Goal: Task Accomplishment & Management: Use online tool/utility

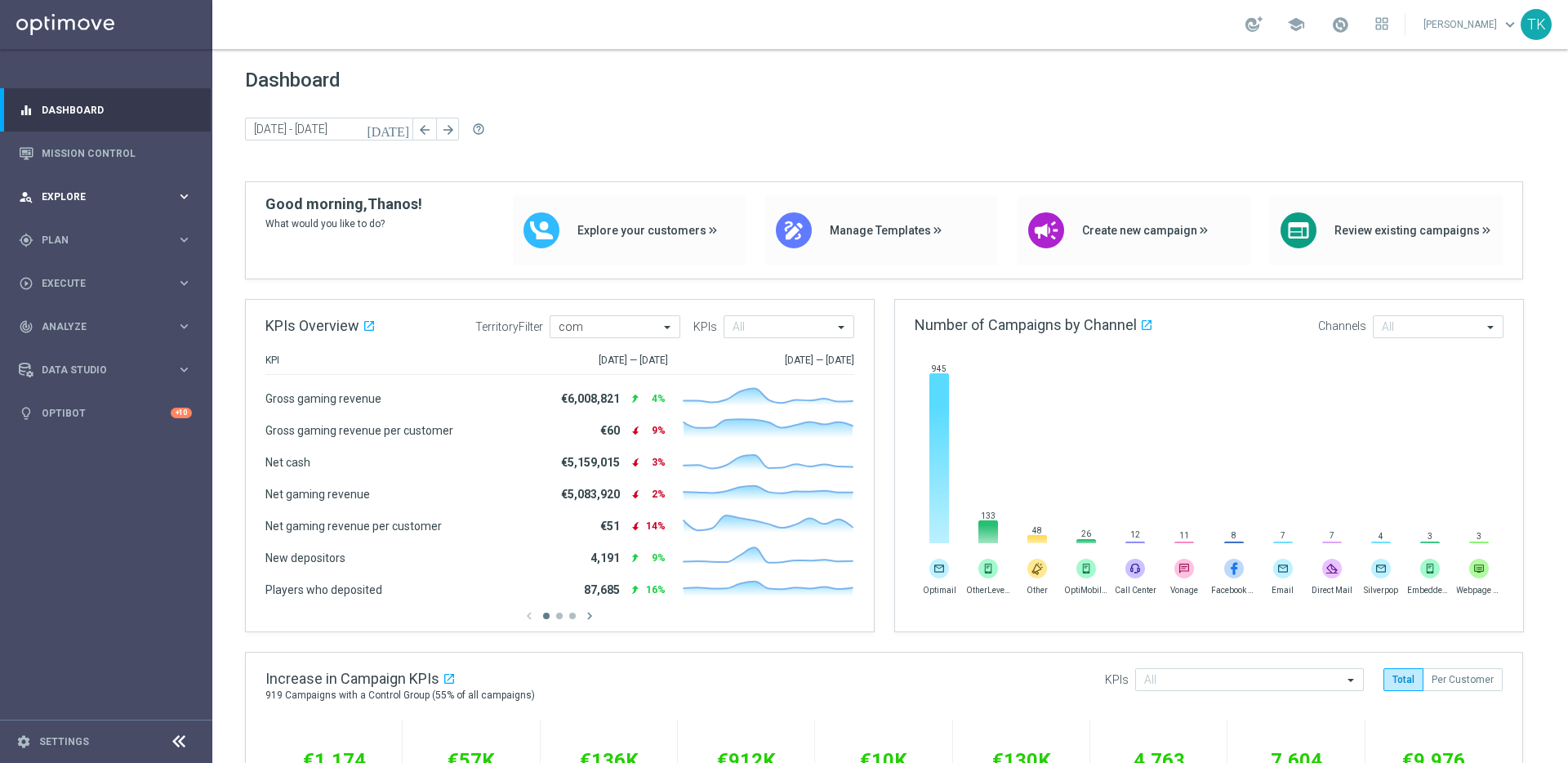
click at [173, 202] on div "person_search Explore" at bounding box center [97, 197] width 158 height 15
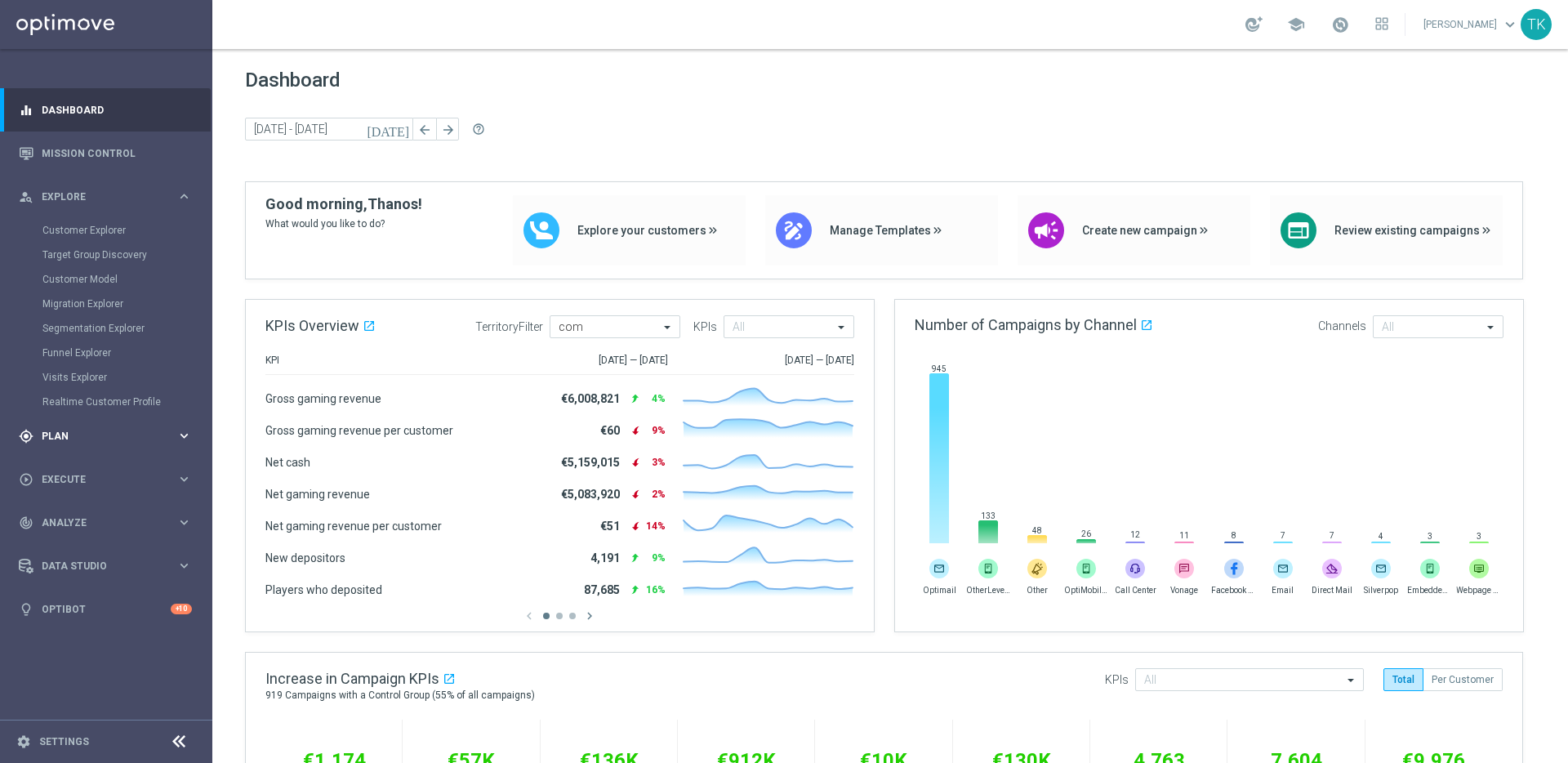
click at [166, 437] on span "Plan" at bounding box center [109, 435] width 135 height 10
click at [73, 320] on span "Templates" at bounding box center [102, 322] width 117 height 10
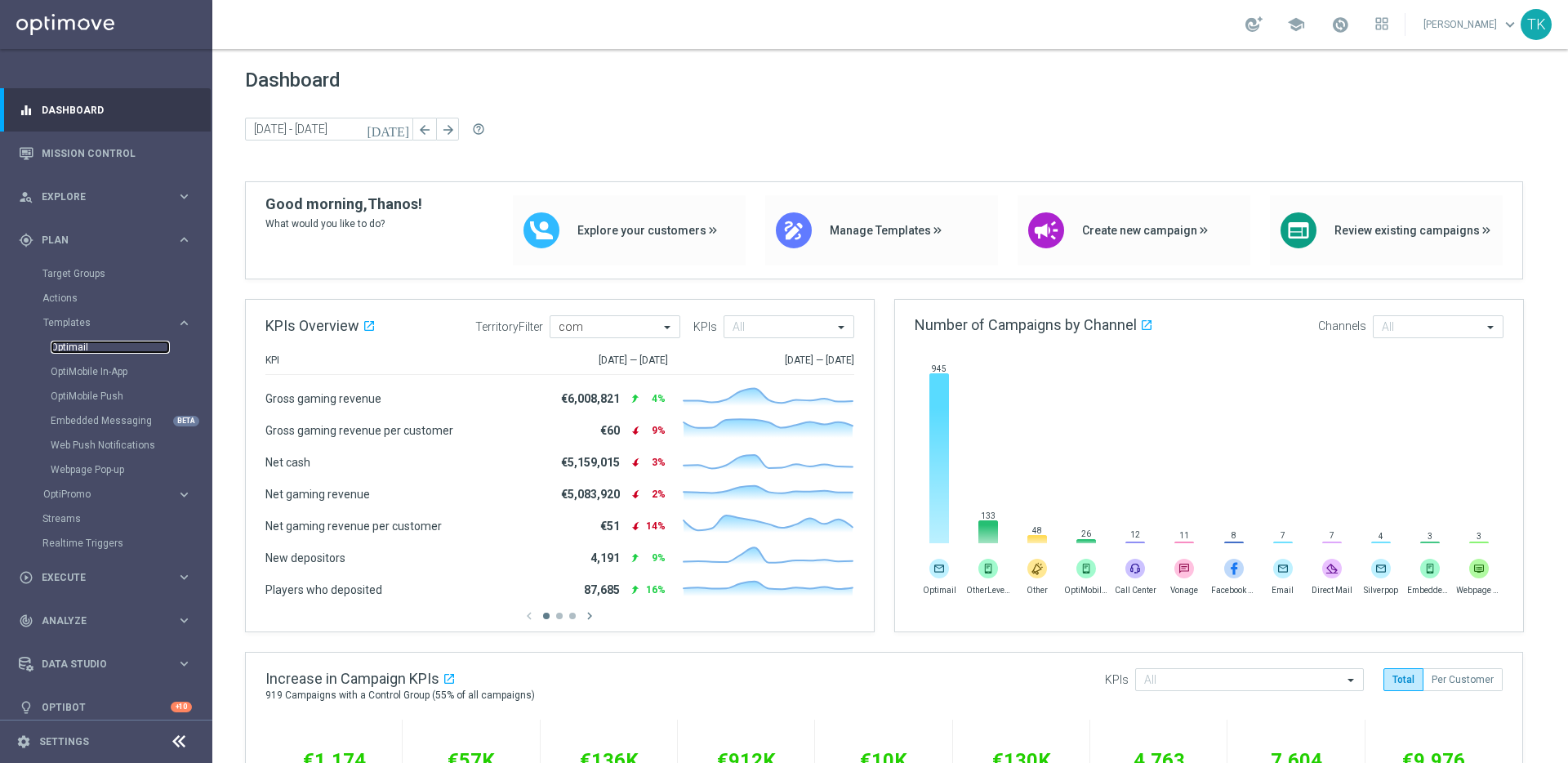
click at [79, 345] on link "Optimail" at bounding box center [110, 347] width 120 height 13
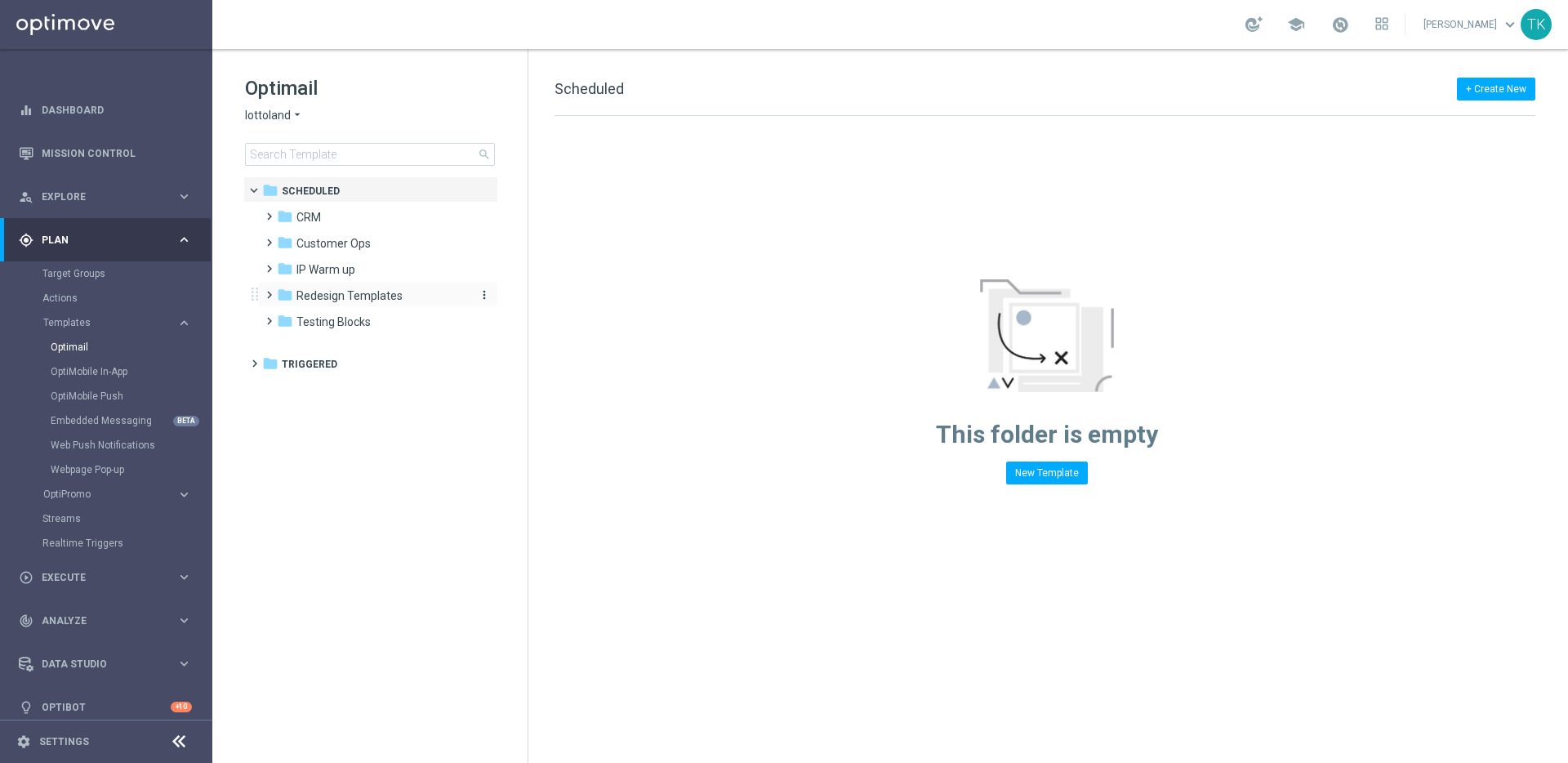
click at [384, 292] on span "Redesign Templates" at bounding box center [350, 296] width 106 height 15
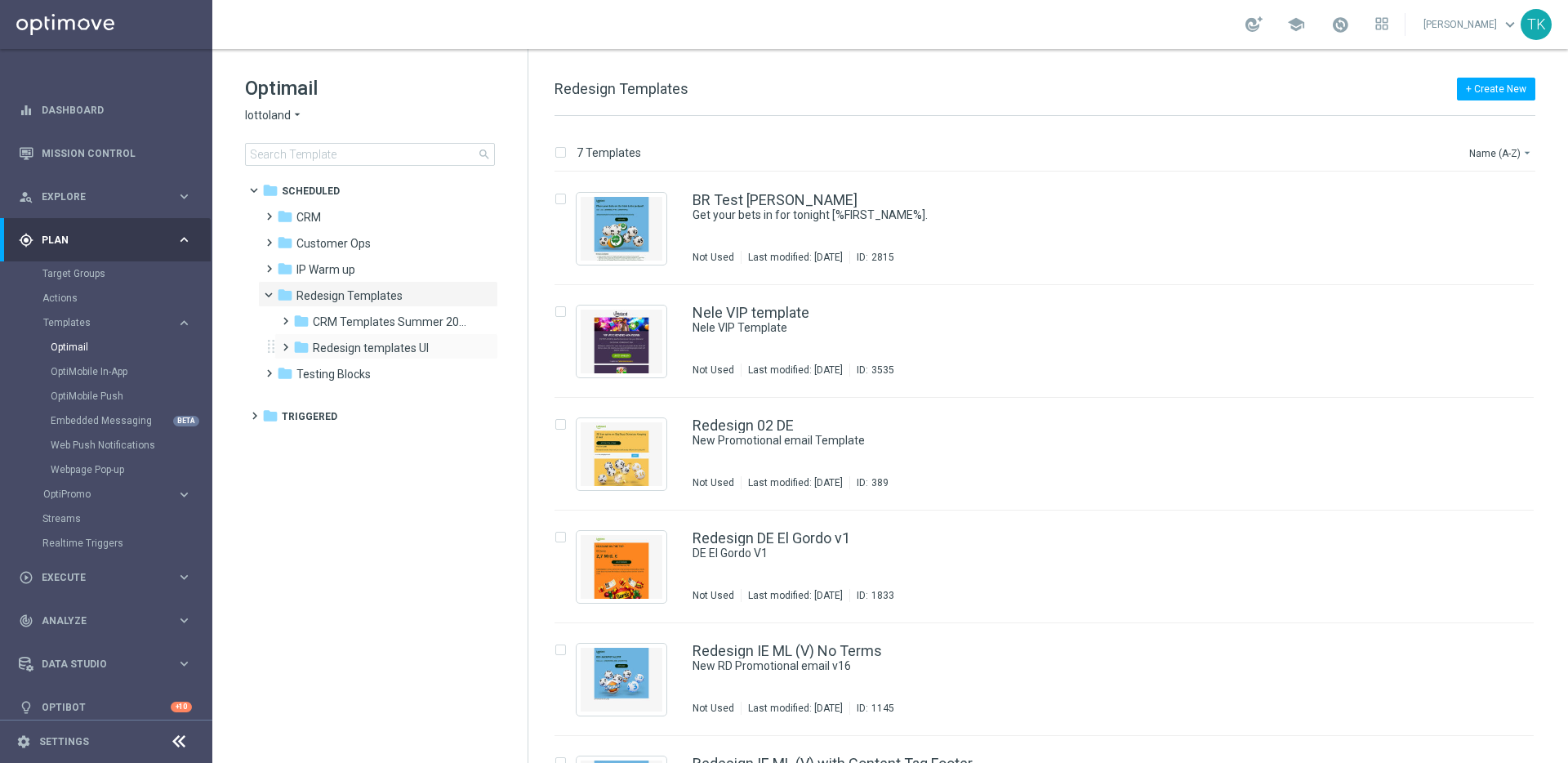
click at [286, 343] on span at bounding box center [282, 339] width 7 height 6
click at [286, 317] on span at bounding box center [282, 313] width 7 height 6
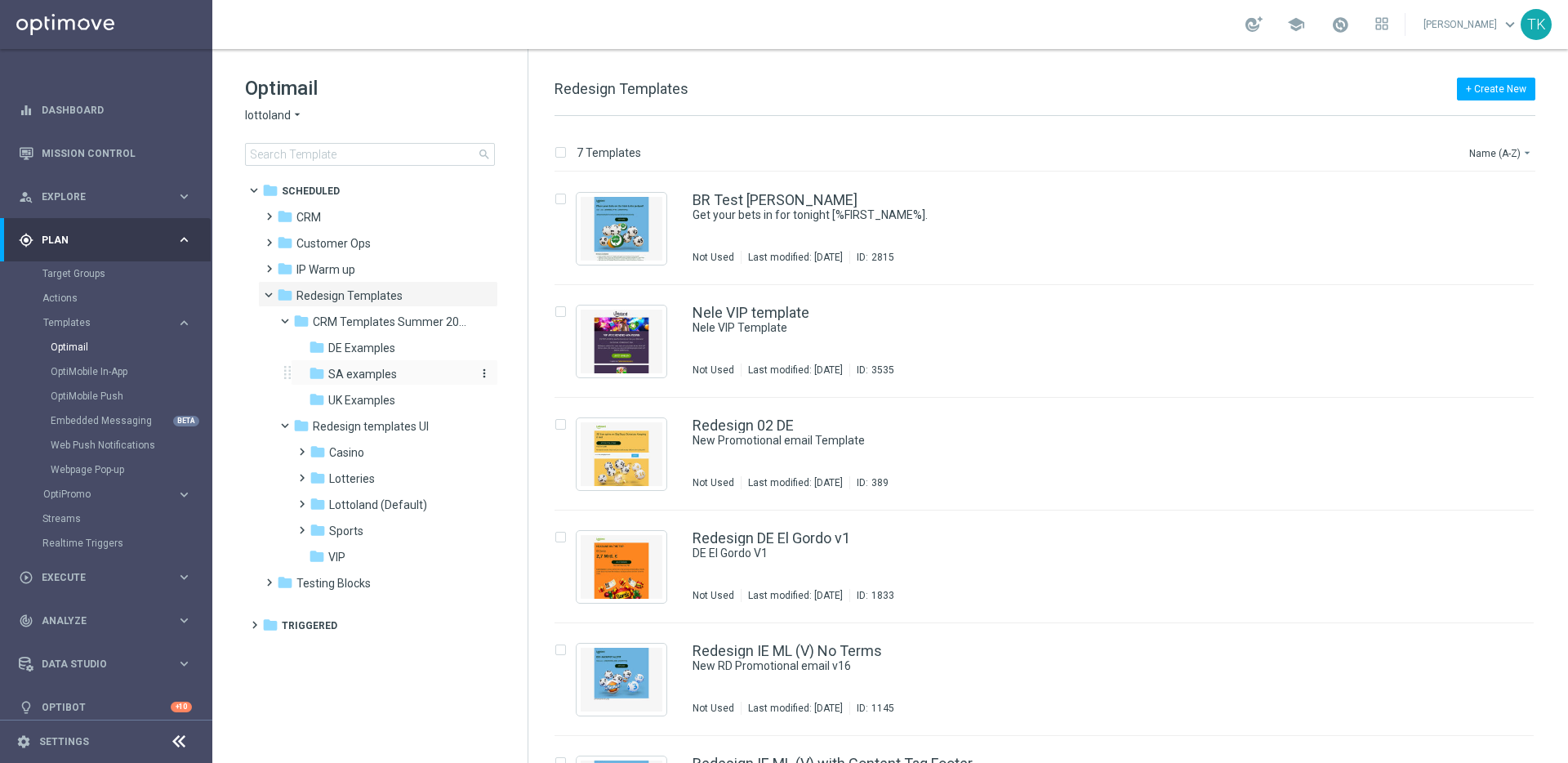
click at [373, 374] on span "SA examples" at bounding box center [362, 374] width 68 height 15
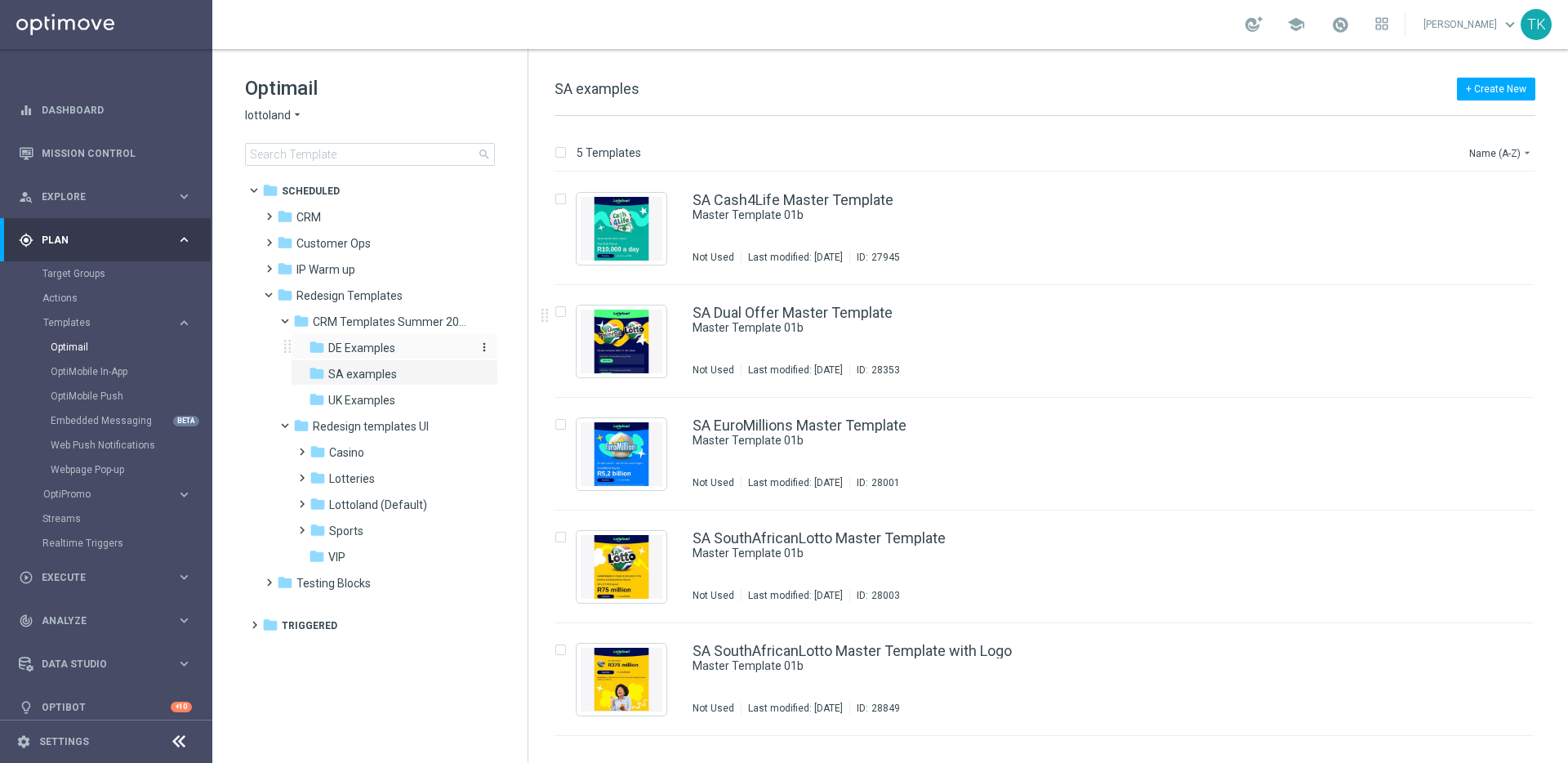
click at [356, 346] on span "DE Examples" at bounding box center [362, 348] width 67 height 15
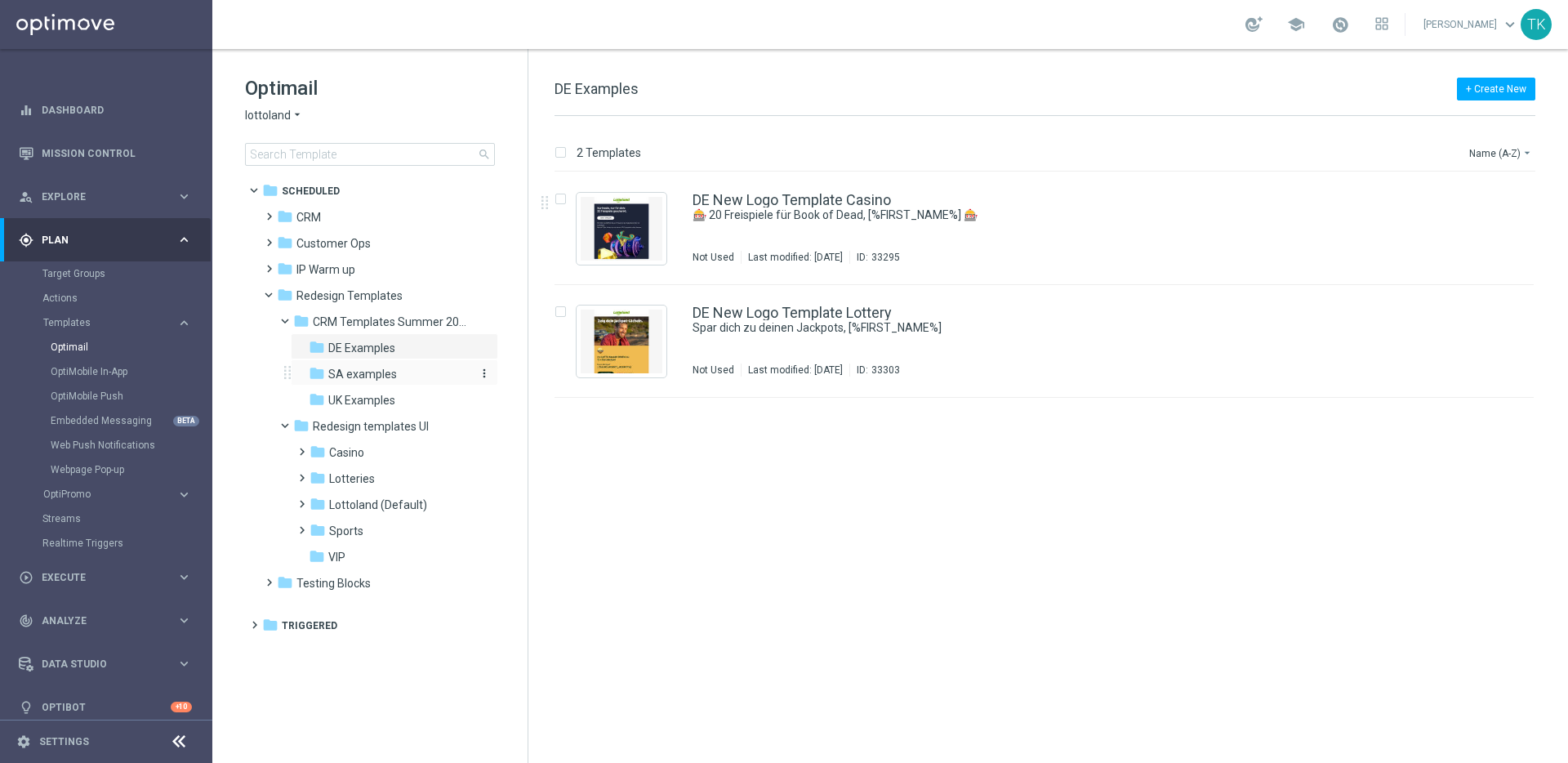
click at [361, 373] on span "SA examples" at bounding box center [362, 374] width 68 height 15
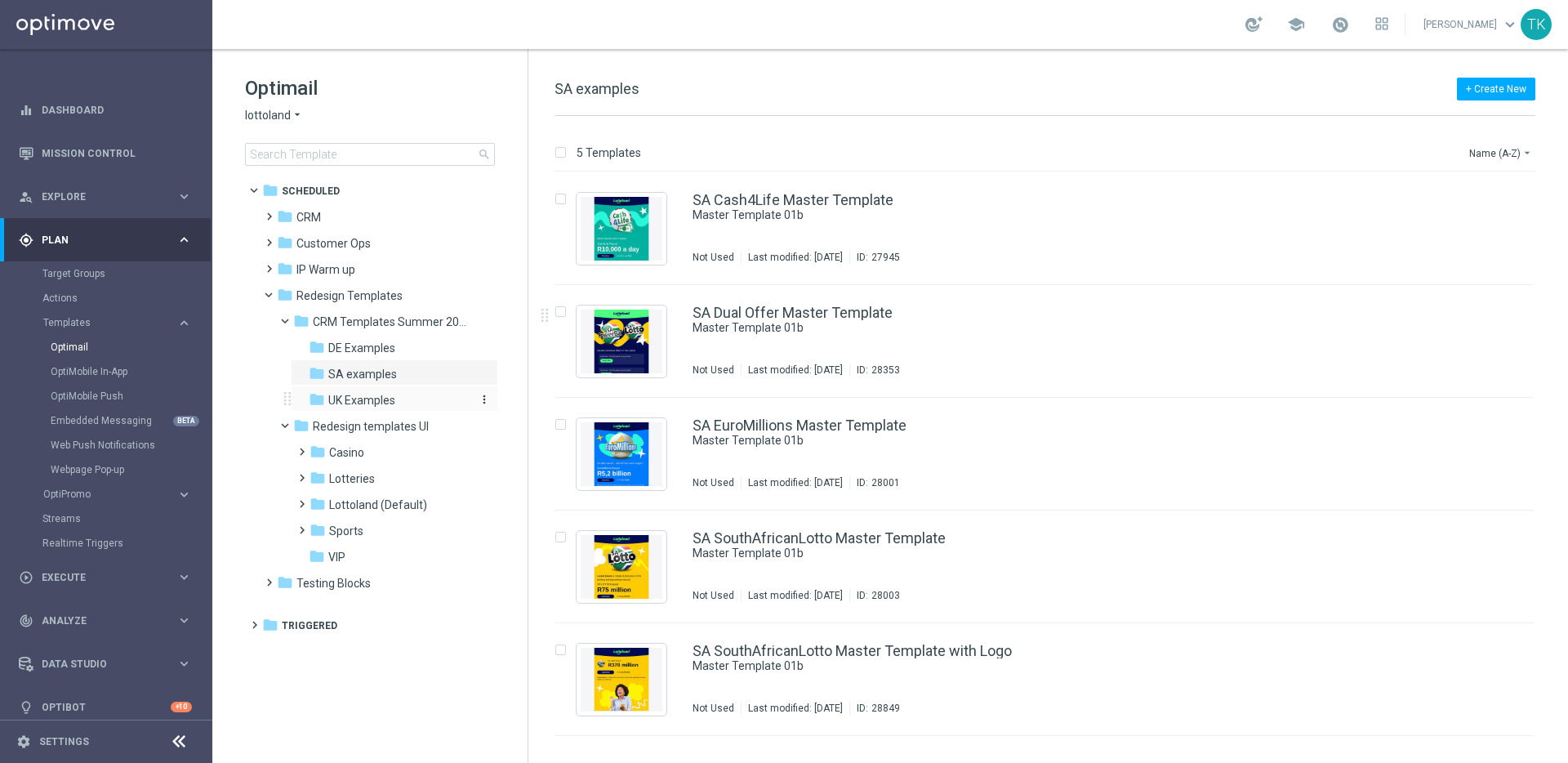
click at [342, 399] on span "UK Examples" at bounding box center [362, 400] width 67 height 15
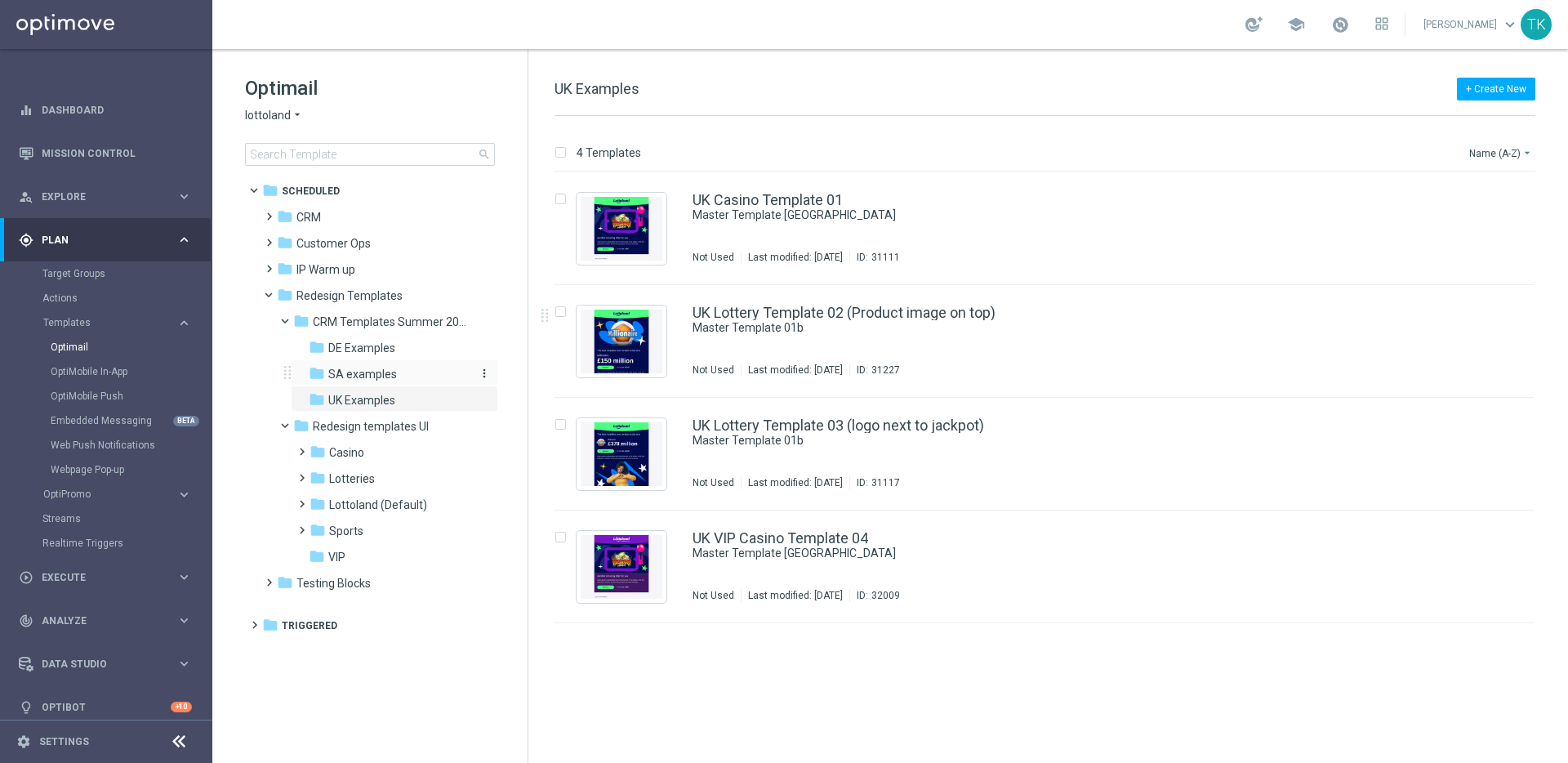
click at [382, 367] on span "SA examples" at bounding box center [362, 374] width 68 height 15
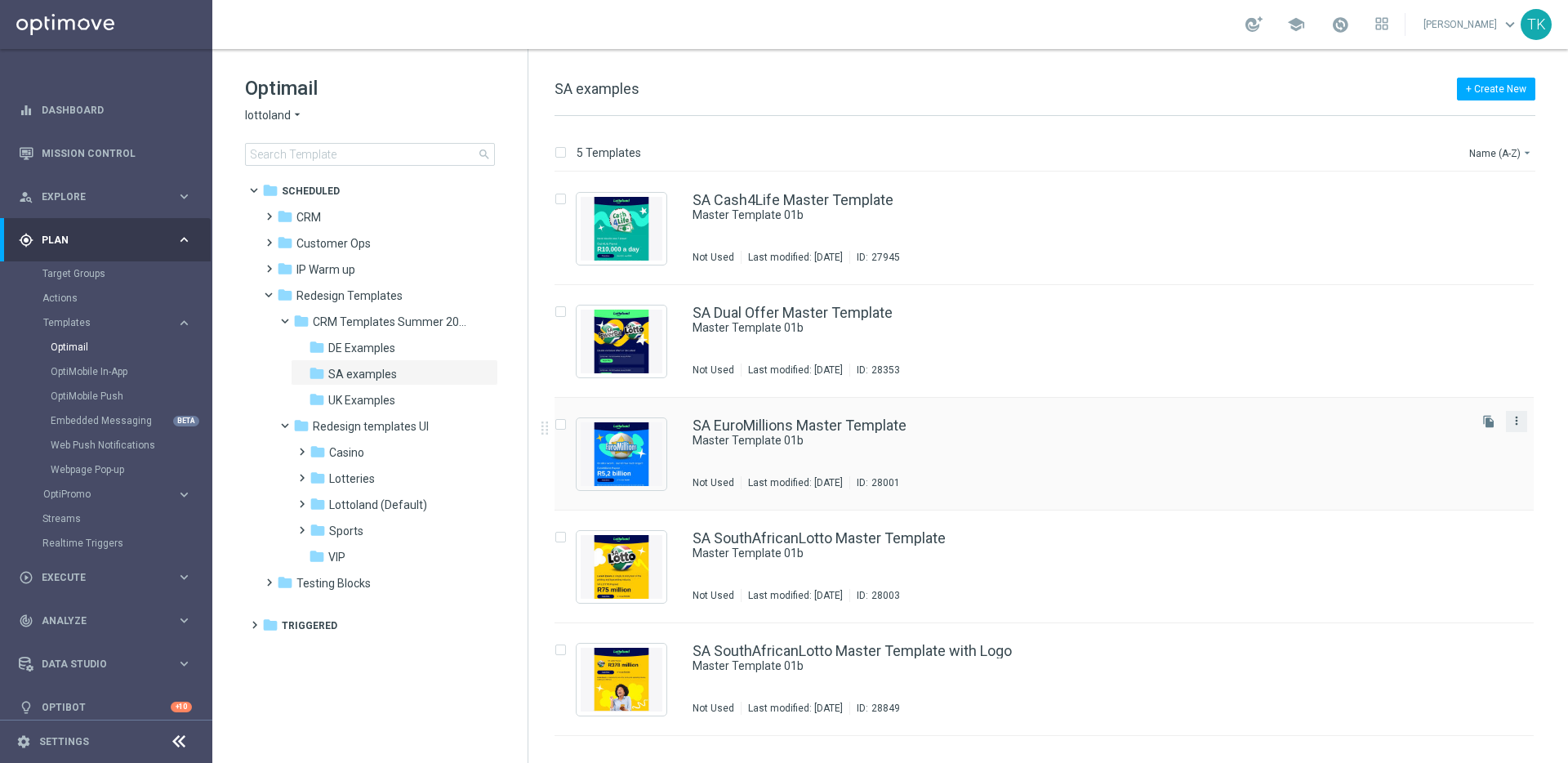
click at [1519, 422] on icon "more_vert" at bounding box center [1516, 420] width 13 height 13
click at [1469, 460] on div "Copy To" at bounding box center [1452, 461] width 99 height 12
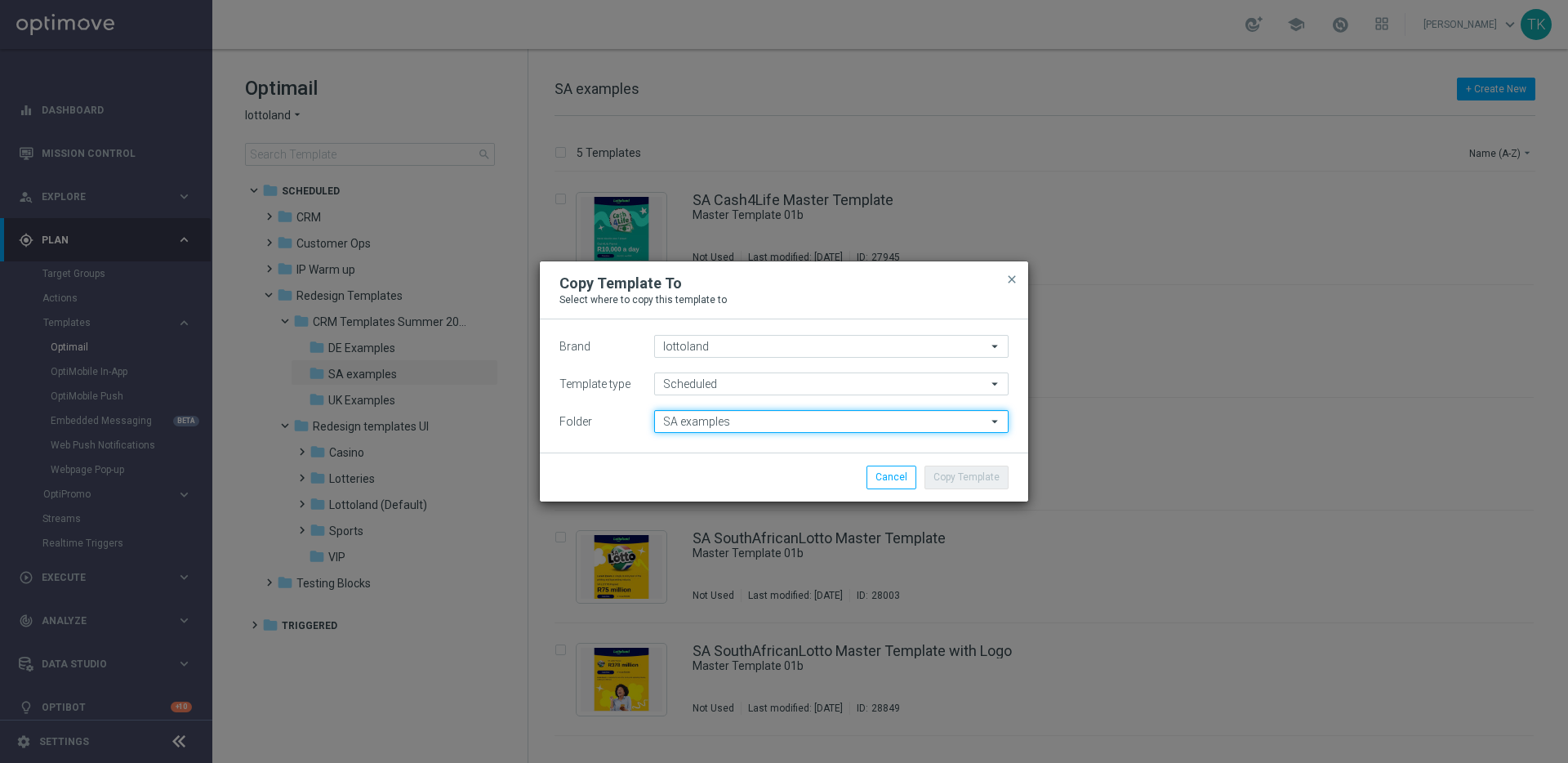
click at [833, 428] on input "SA examples" at bounding box center [831, 421] width 354 height 23
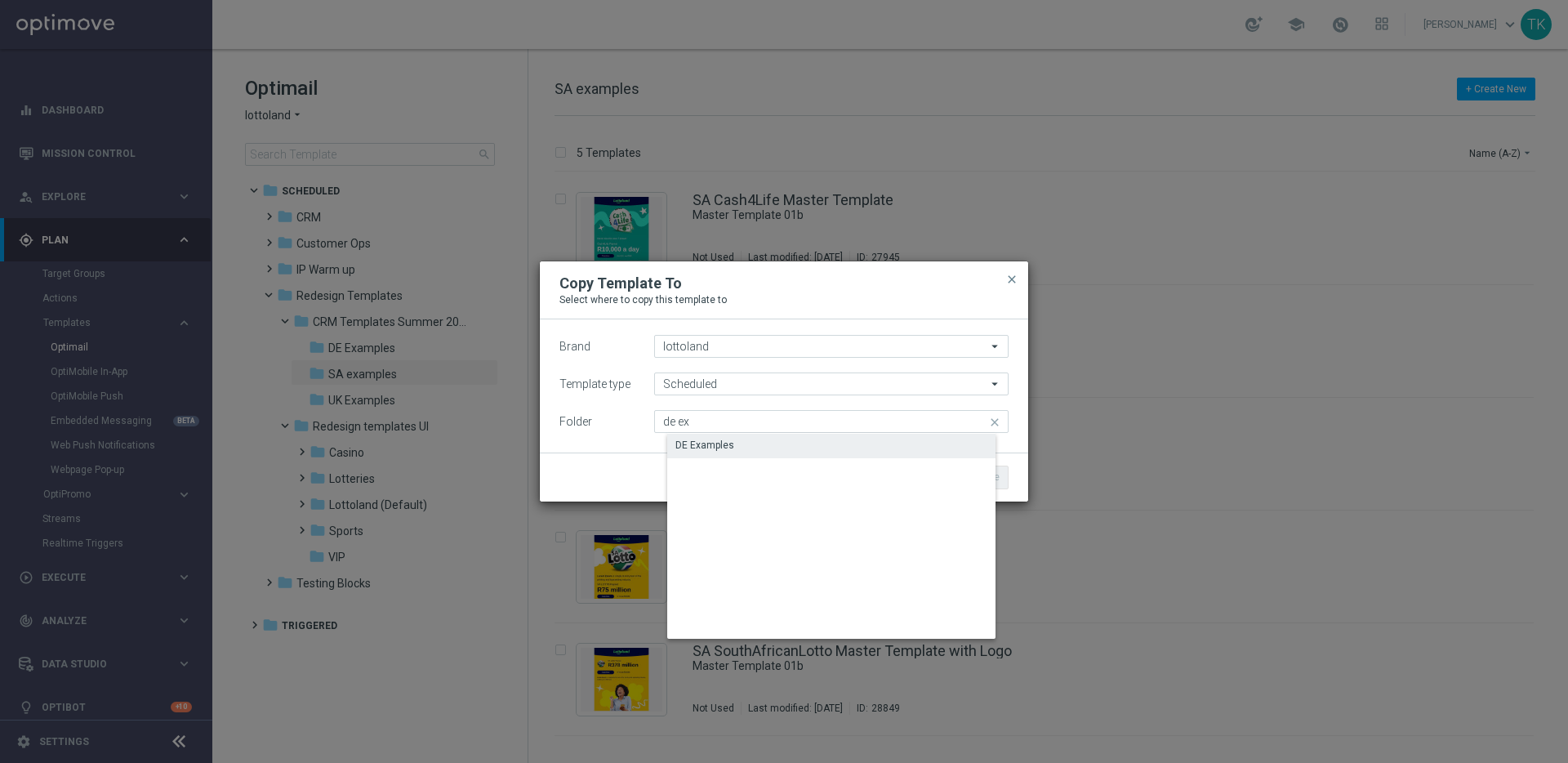
click at [819, 444] on div "DE Examples" at bounding box center [845, 445] width 354 height 23
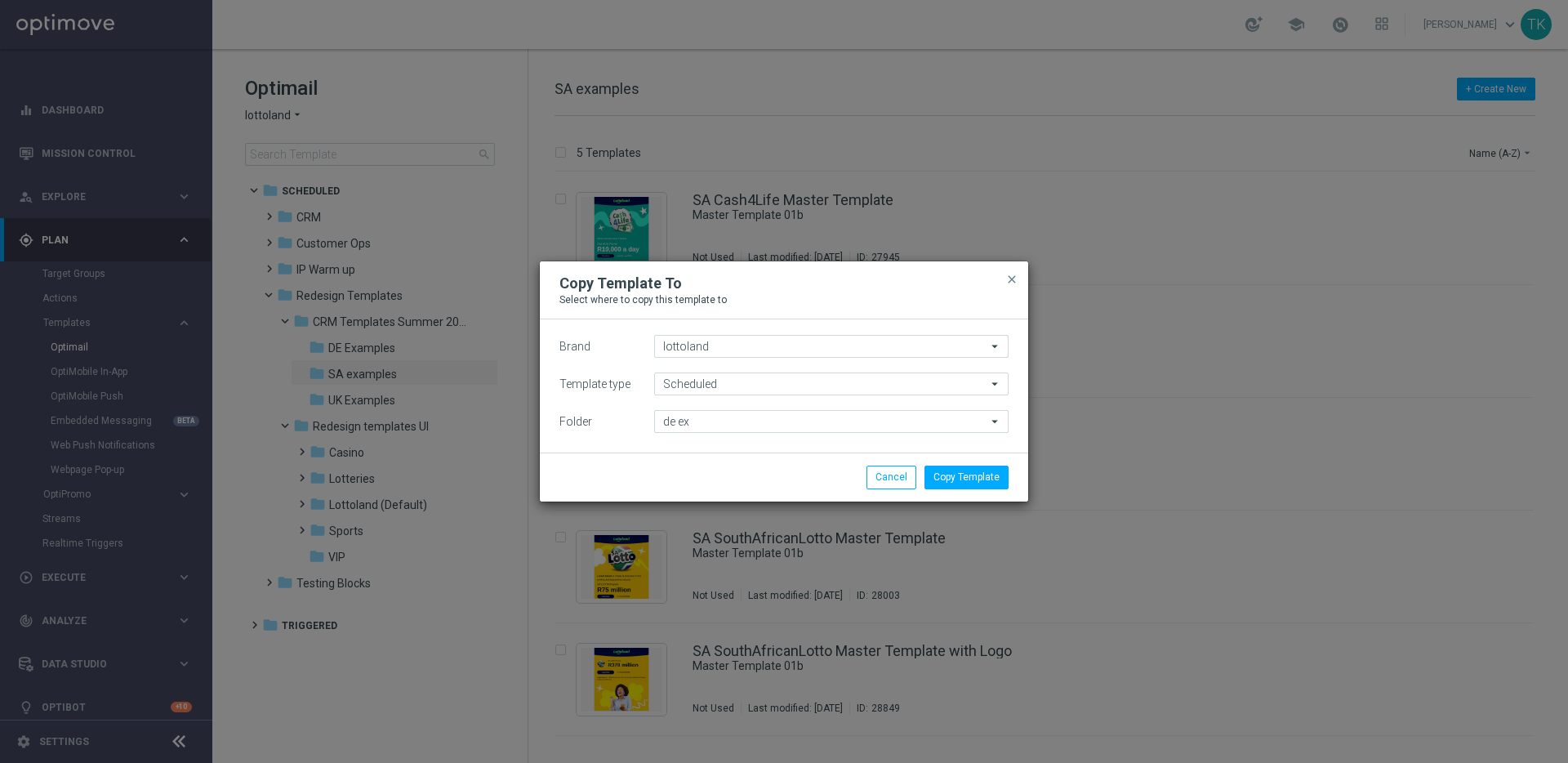
type input "DE Examples"
click at [965, 477] on button "Copy Template" at bounding box center [966, 477] width 84 height 23
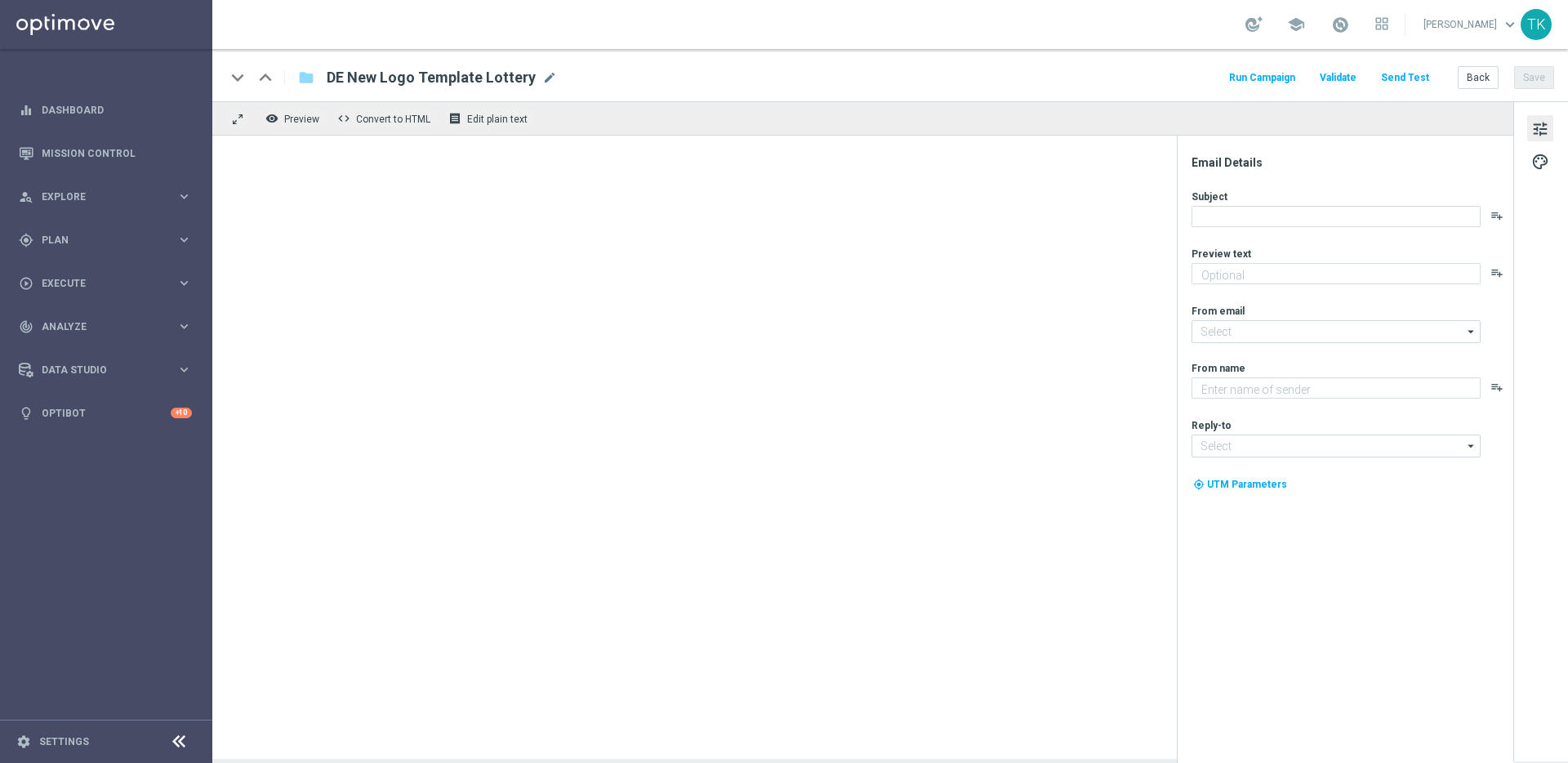
type textarea "GRATIS LOTTO zum EuroJackpot."
type textarea "Lottoland"
type input "mail@crm.lottoland.com"
type input "service@lottoland.com"
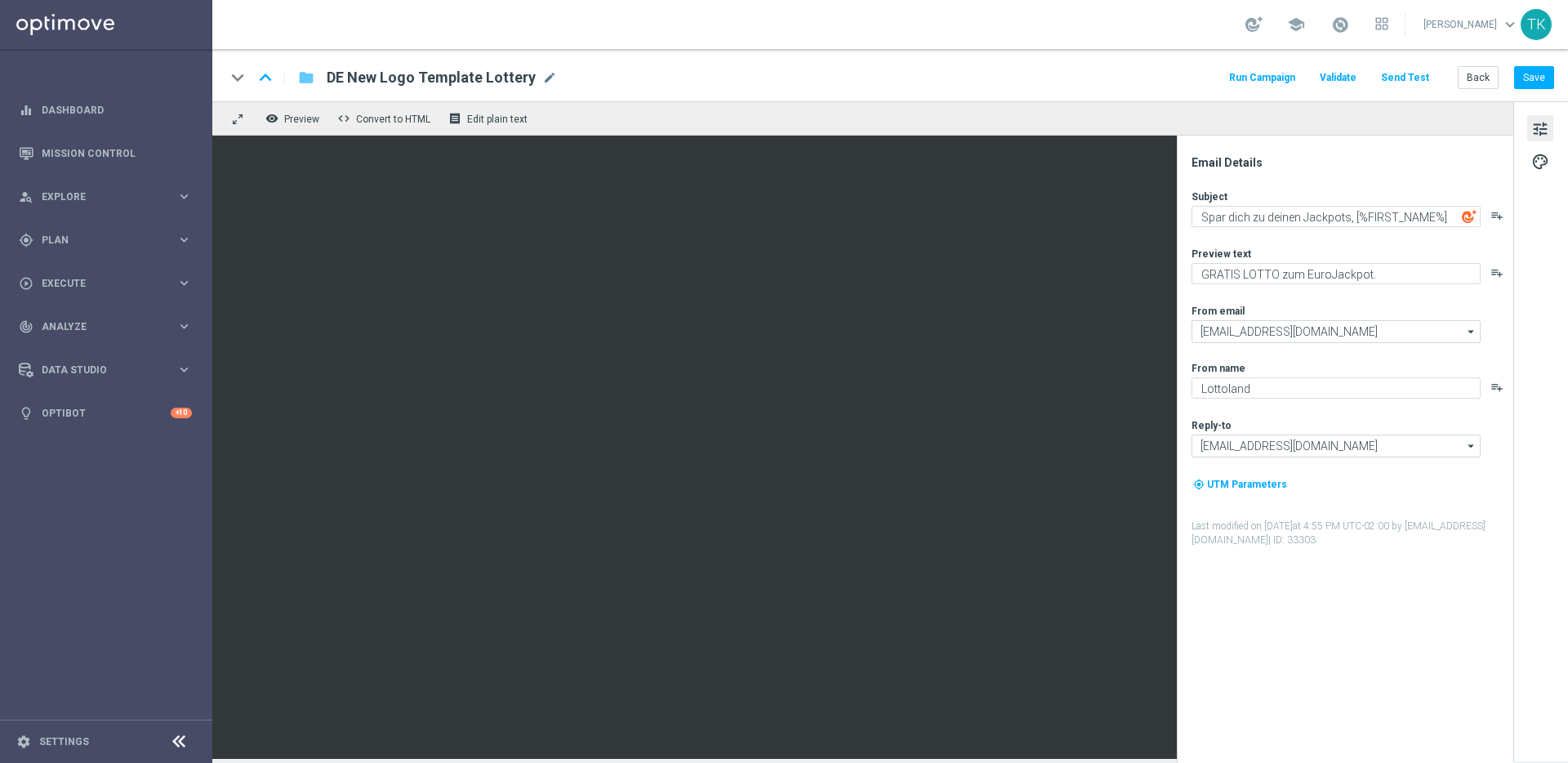
click at [304, 74] on icon "folder" at bounding box center [306, 78] width 16 height 19
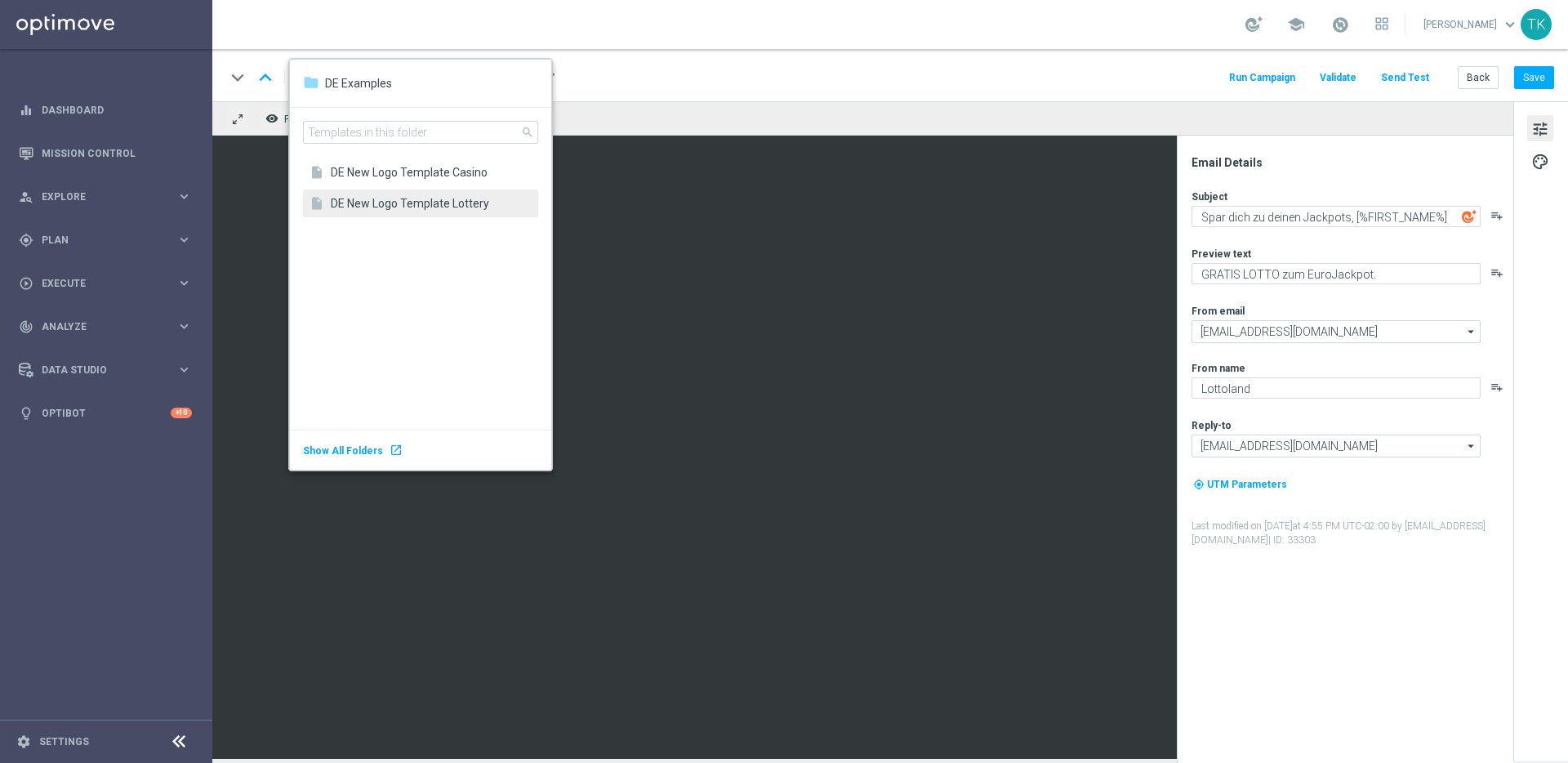
click at [349, 85] on span "DE Examples" at bounding box center [359, 83] width 67 height 15
click at [309, 82] on div "folder" at bounding box center [311, 82] width 16 height 19
click at [984, 67] on div "keyboard_arrow_down keyboard_arrow_up folder DE New Logo Template Lottery DE Ne…" at bounding box center [890, 78] width 1329 height 21
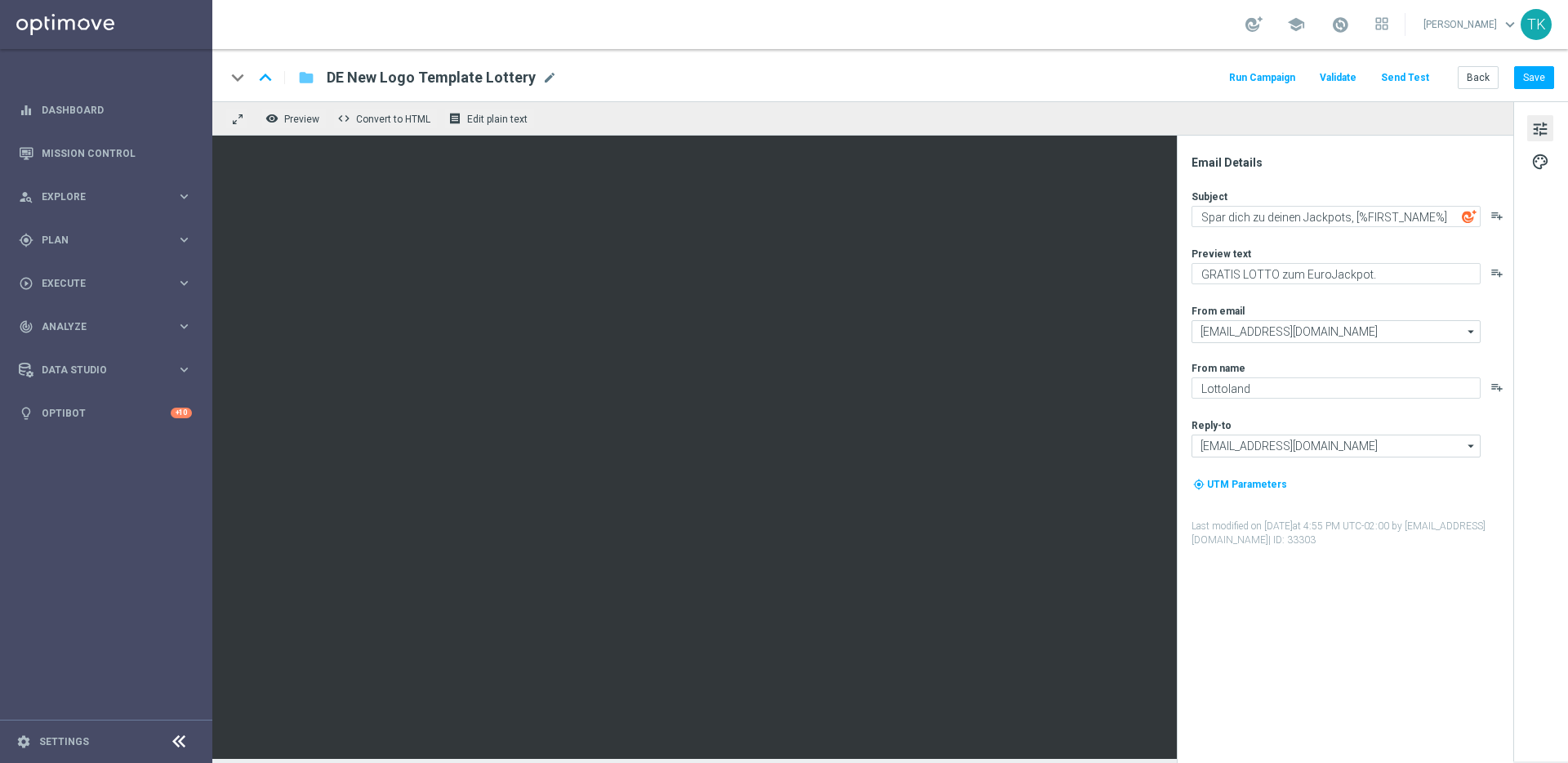
click at [310, 77] on icon "folder" at bounding box center [306, 78] width 16 height 19
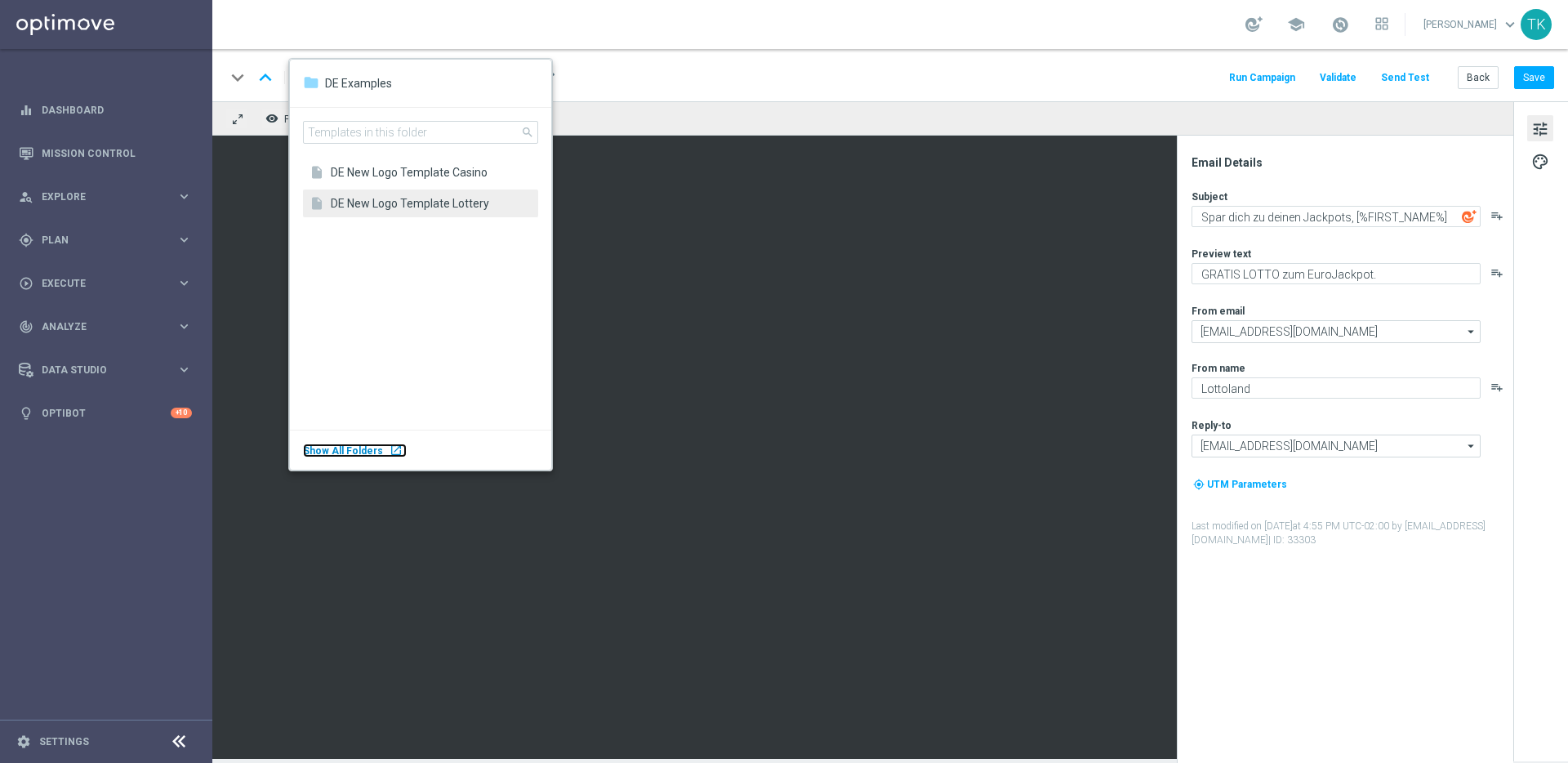
click at [347, 452] on span "Show All Folders" at bounding box center [343, 451] width 80 height 12
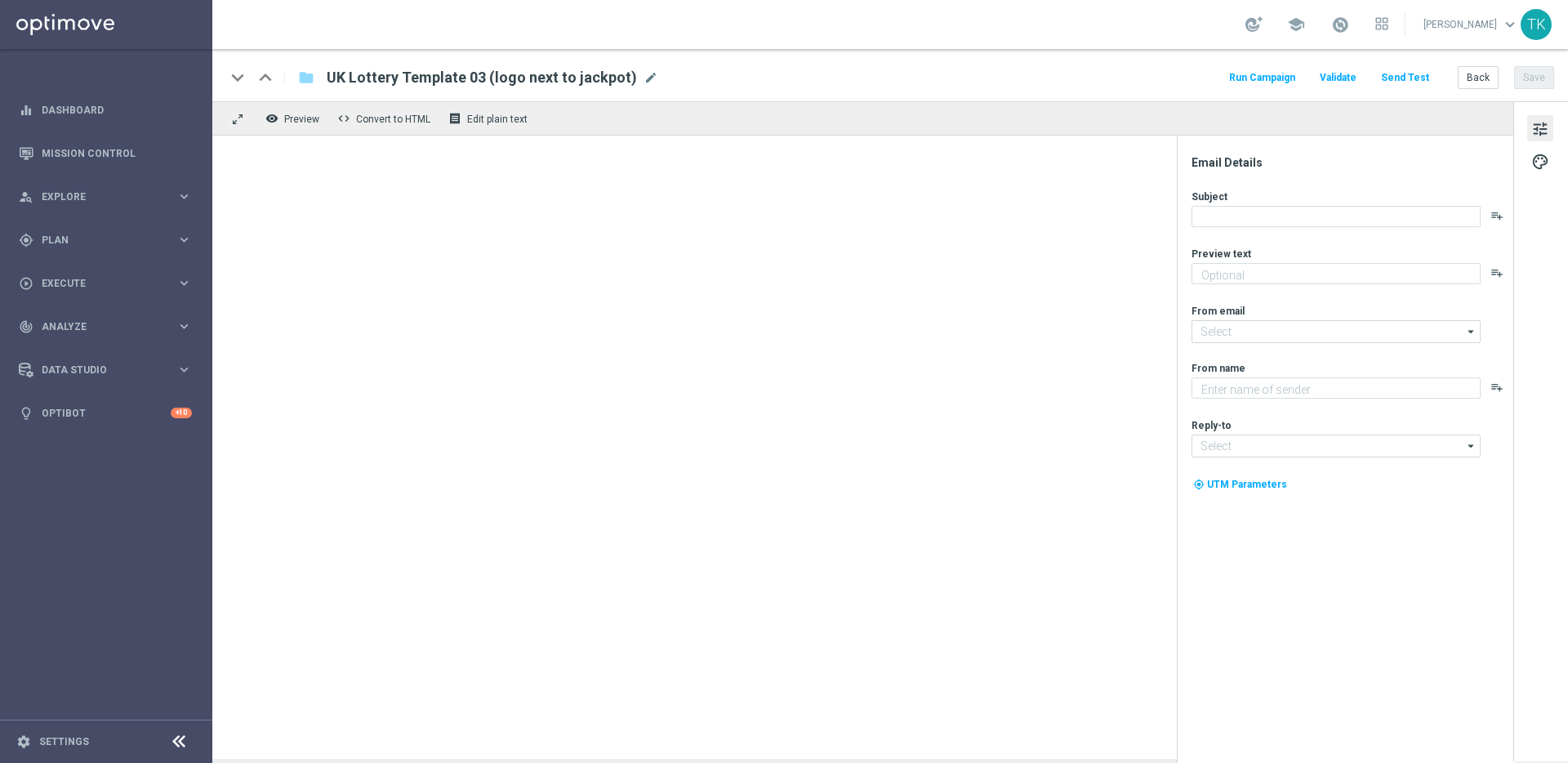
type textarea "preview text"
type textarea "Lottoland"
type input "mail@crm.lottoland.com"
type input "[EMAIL_ADDRESS][DOMAIN_NAME]"
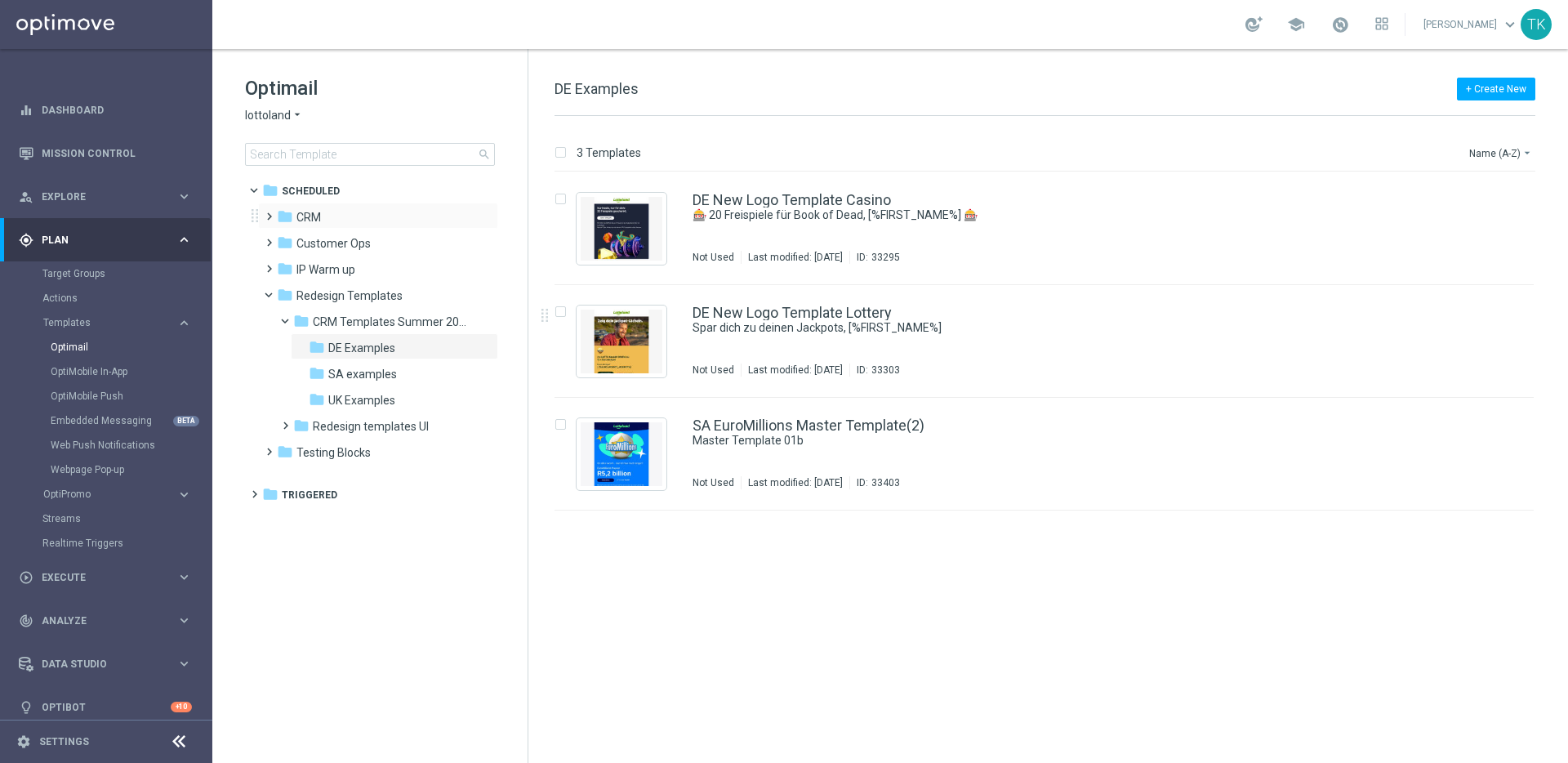
click at [266, 212] on span at bounding box center [266, 208] width 7 height 6
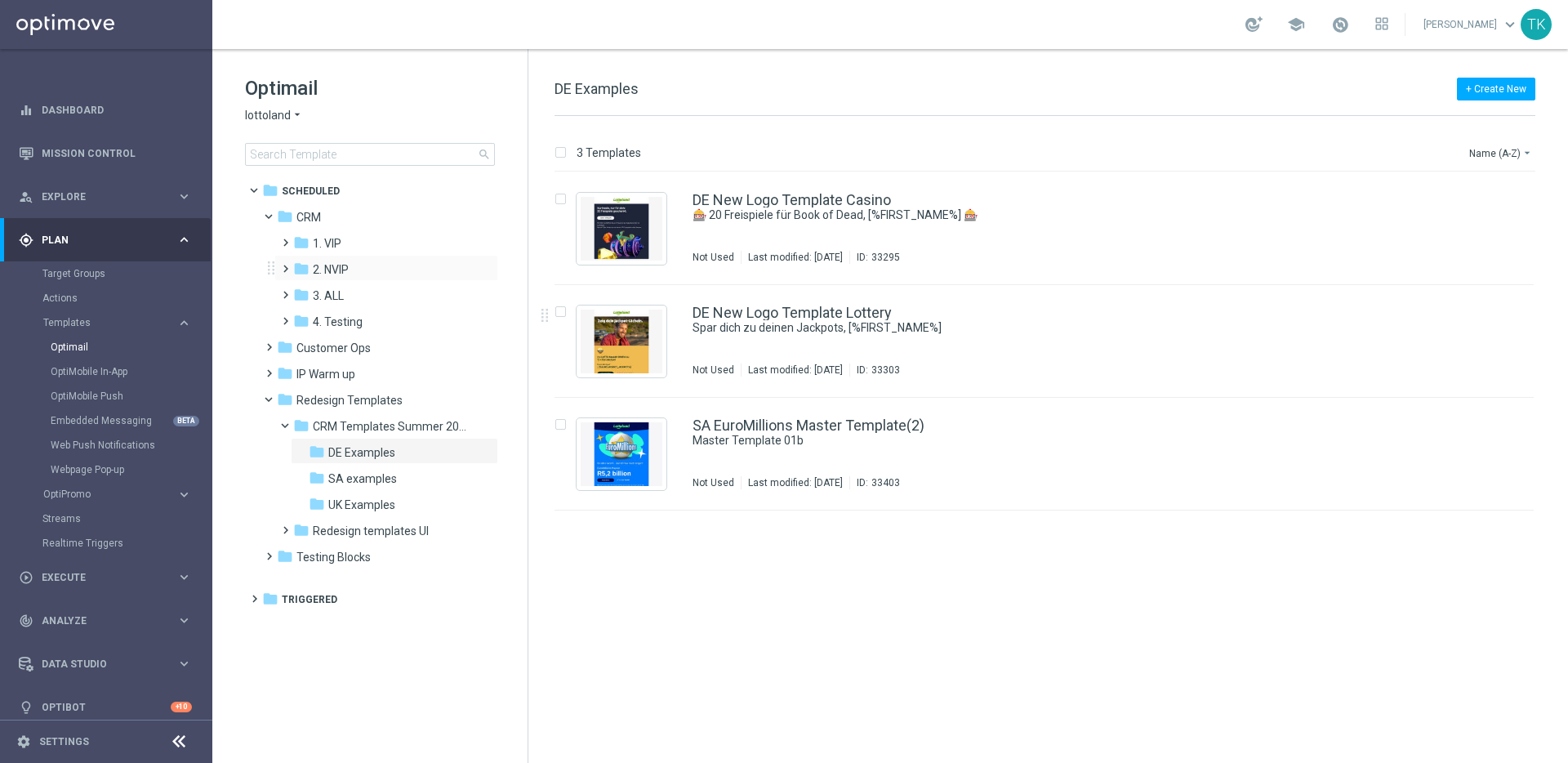
click at [282, 265] on span at bounding box center [282, 260] width 7 height 6
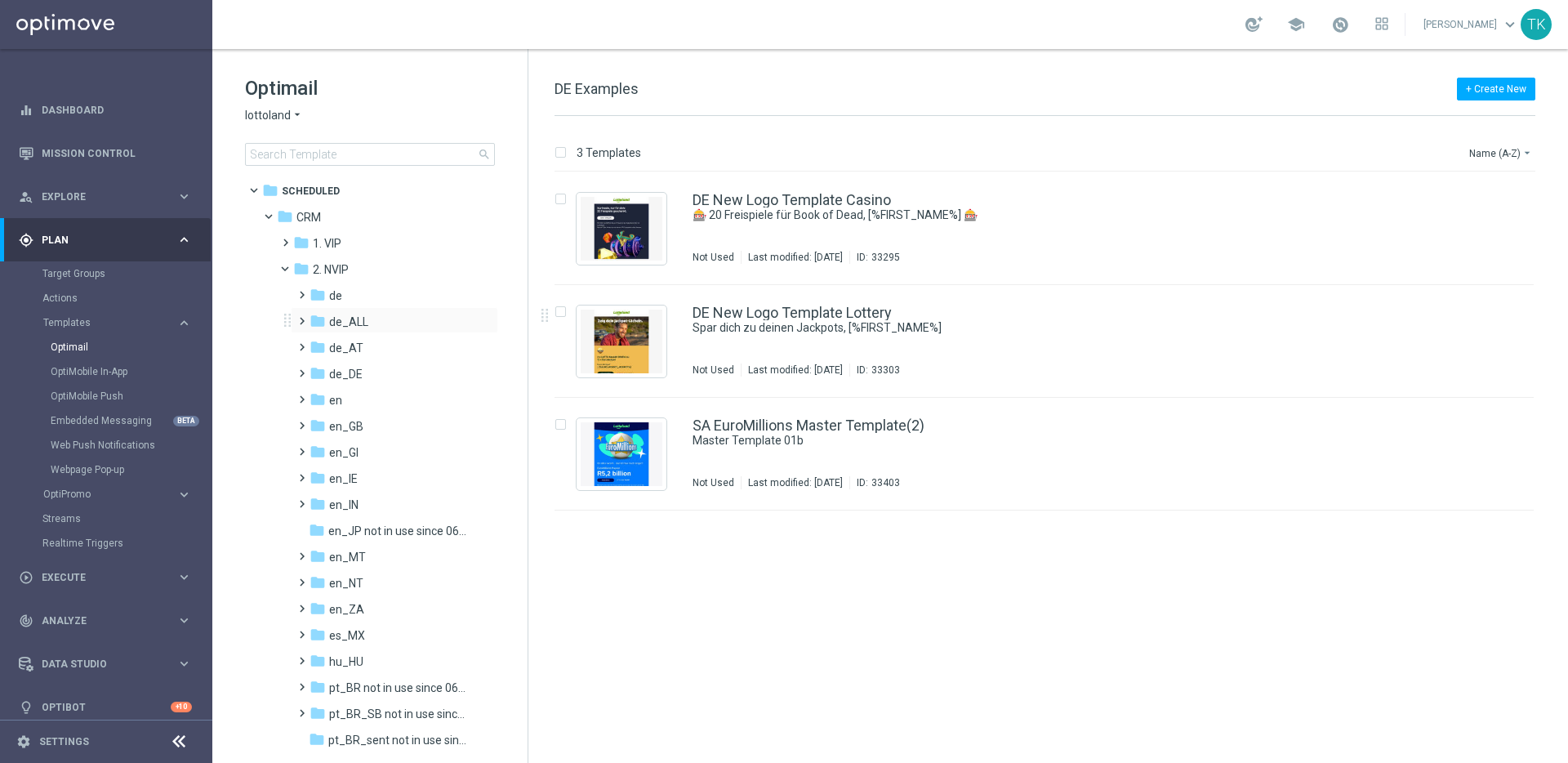
click at [301, 317] on span at bounding box center [298, 313] width 7 height 6
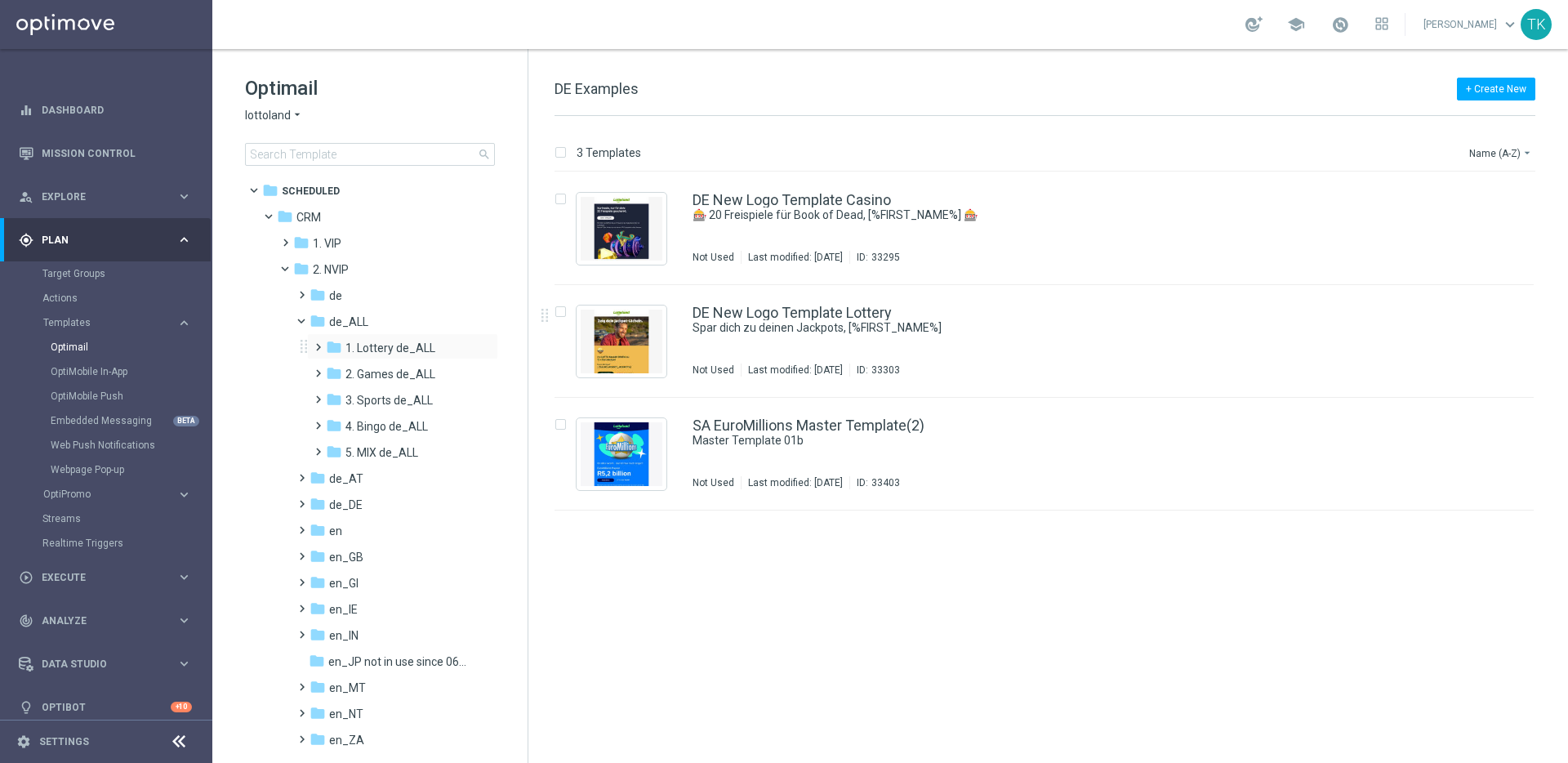
click at [319, 343] on span at bounding box center [314, 339] width 7 height 6
click at [335, 369] on span at bounding box center [331, 366] width 7 height 6
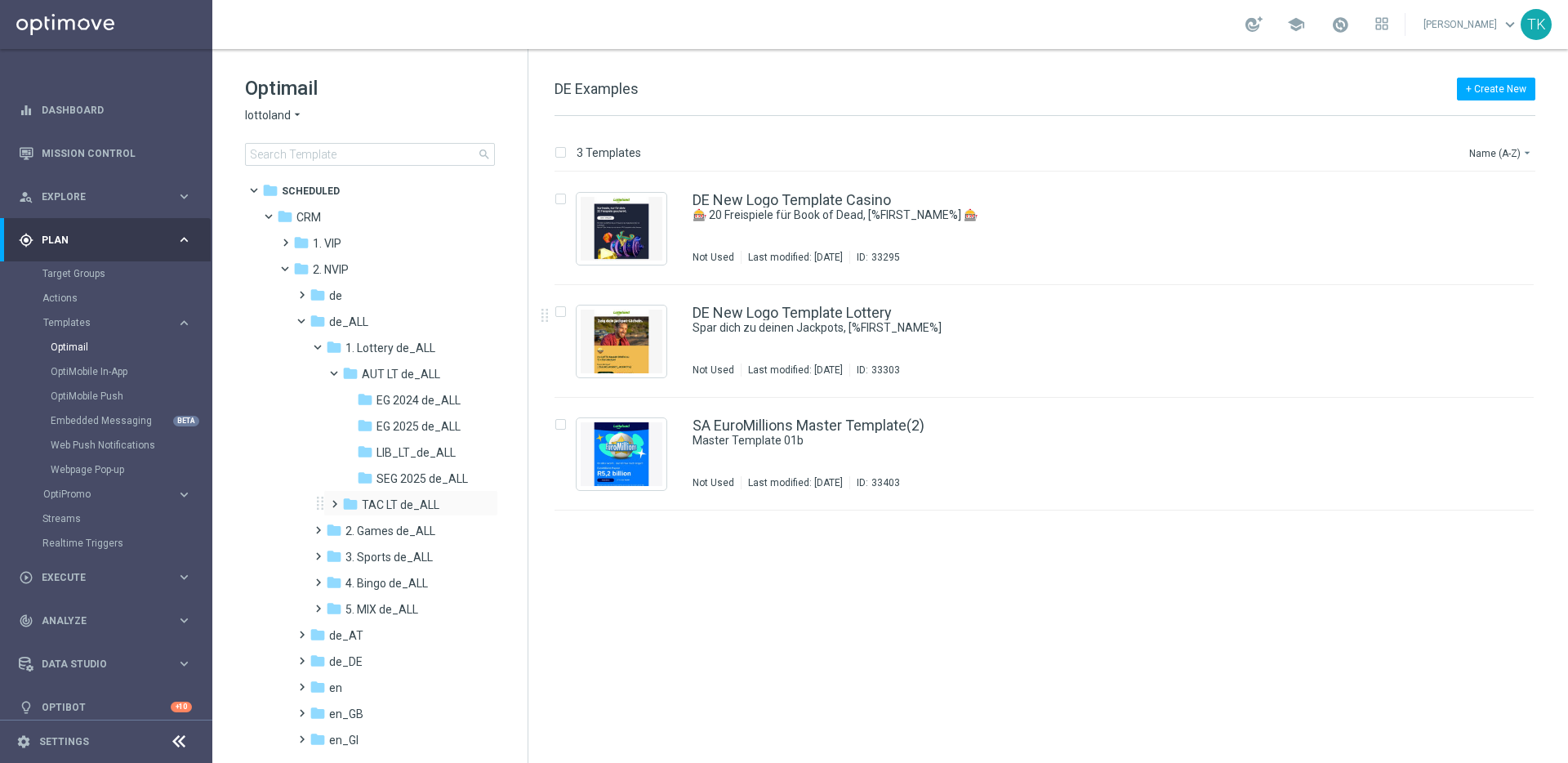
click at [333, 500] on span at bounding box center [331, 496] width 7 height 6
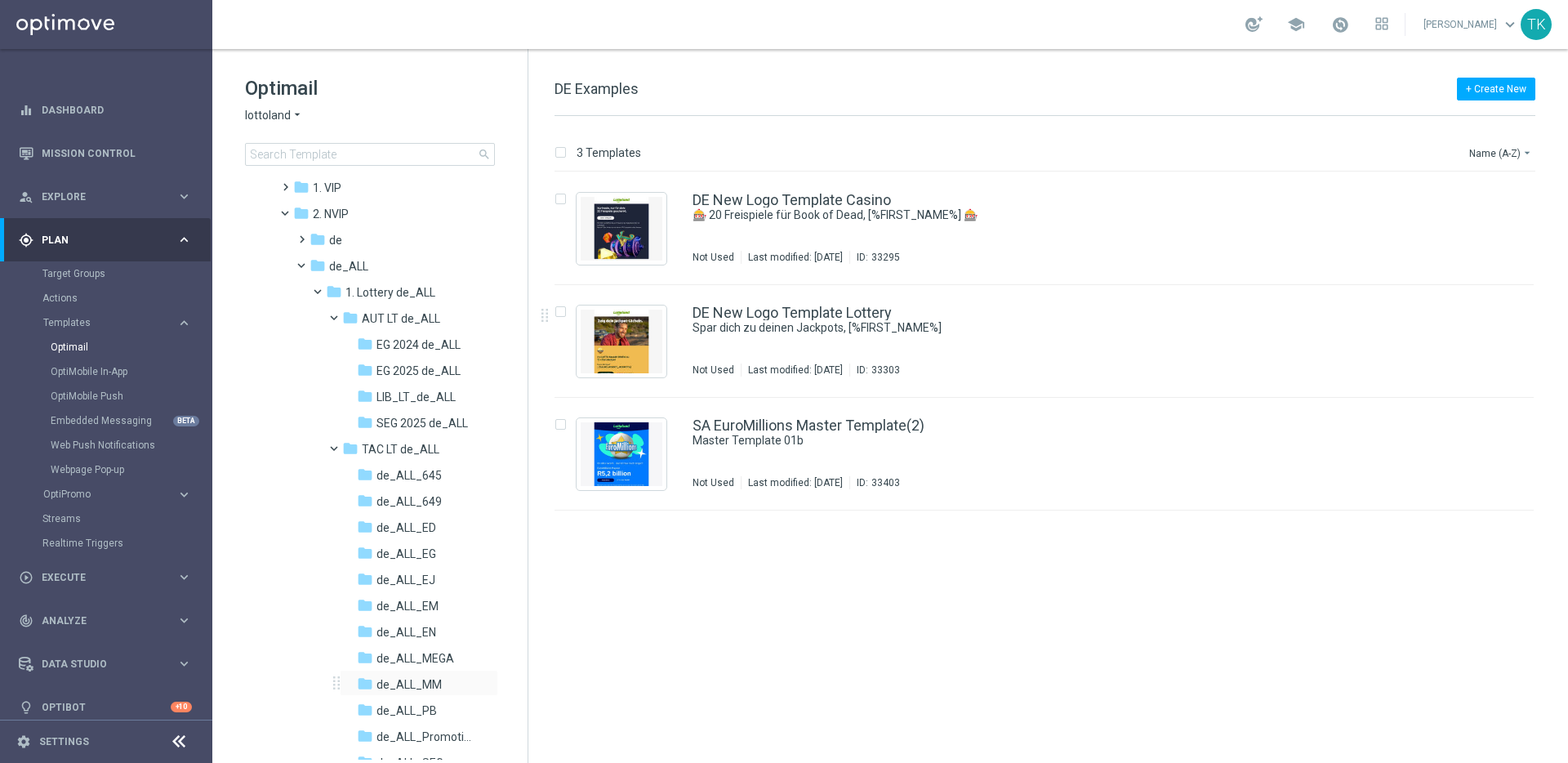
scroll to position [266, 0]
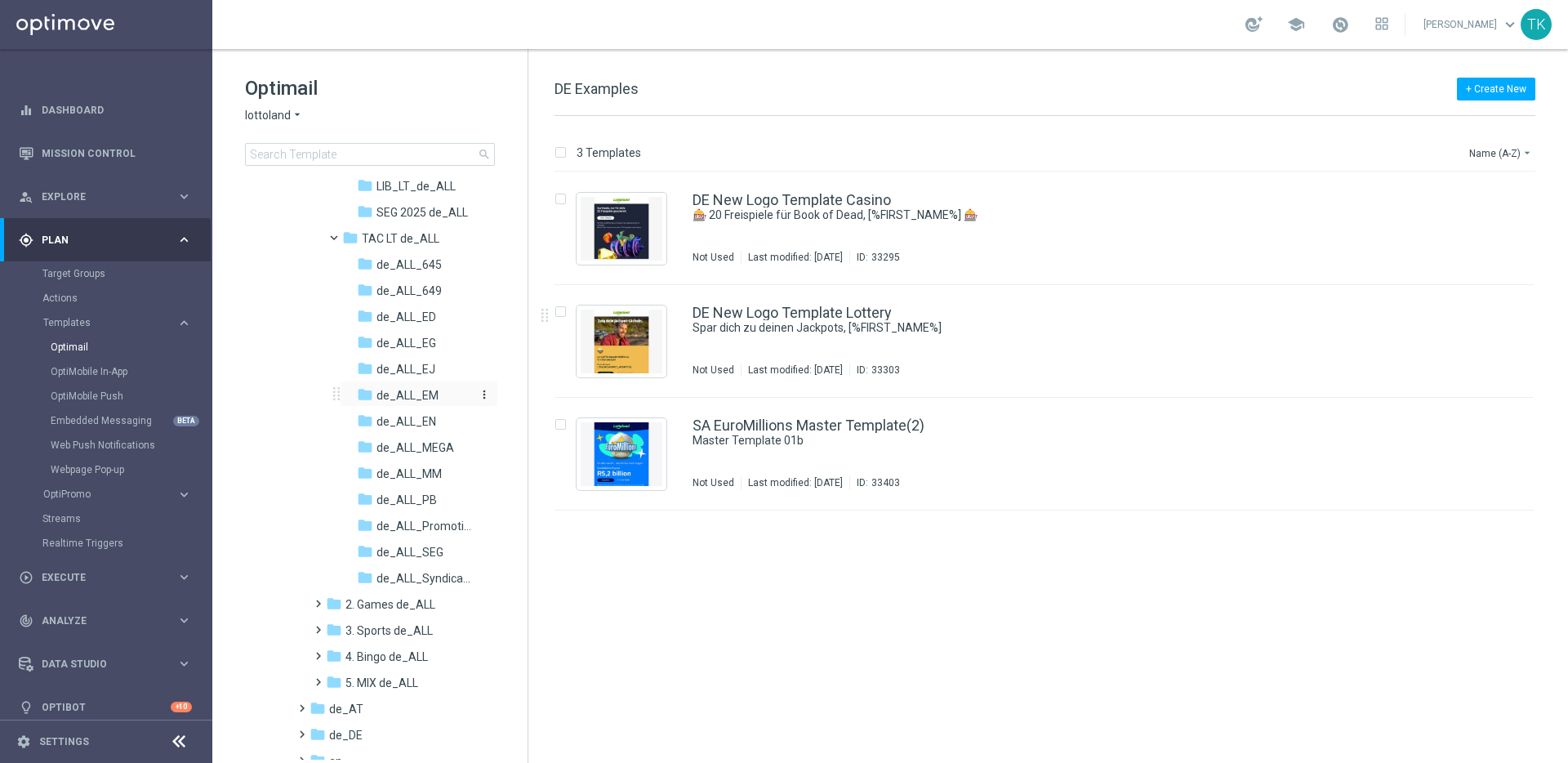
click at [408, 394] on span "de_ALL_EM" at bounding box center [407, 395] width 62 height 15
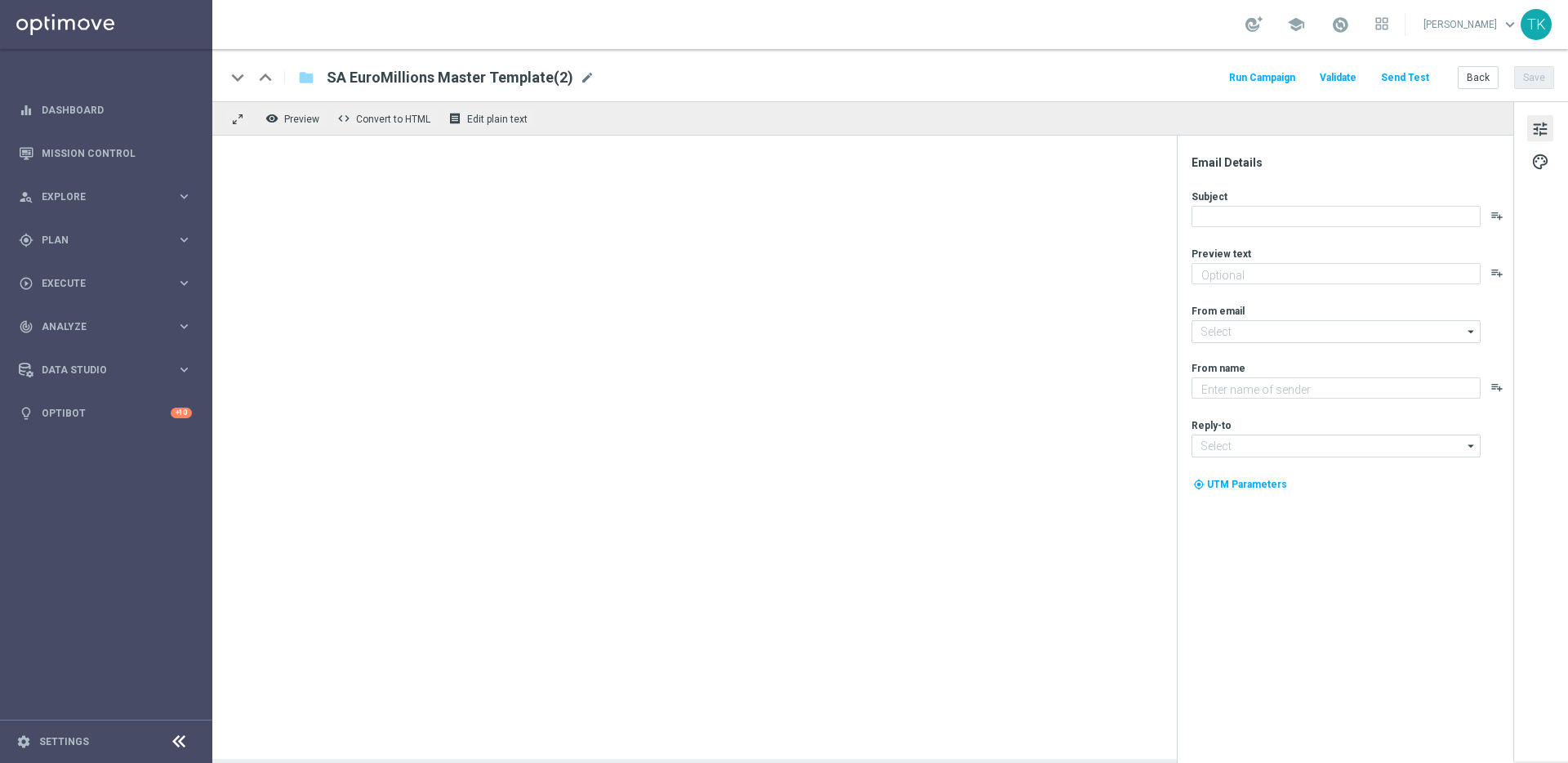
type textarea "preview text"
type input "[EMAIL_ADDRESS][DOMAIN_NAME]"
type textarea "Lottoland"
type input "[EMAIL_ADDRESS][DOMAIN_NAME]"
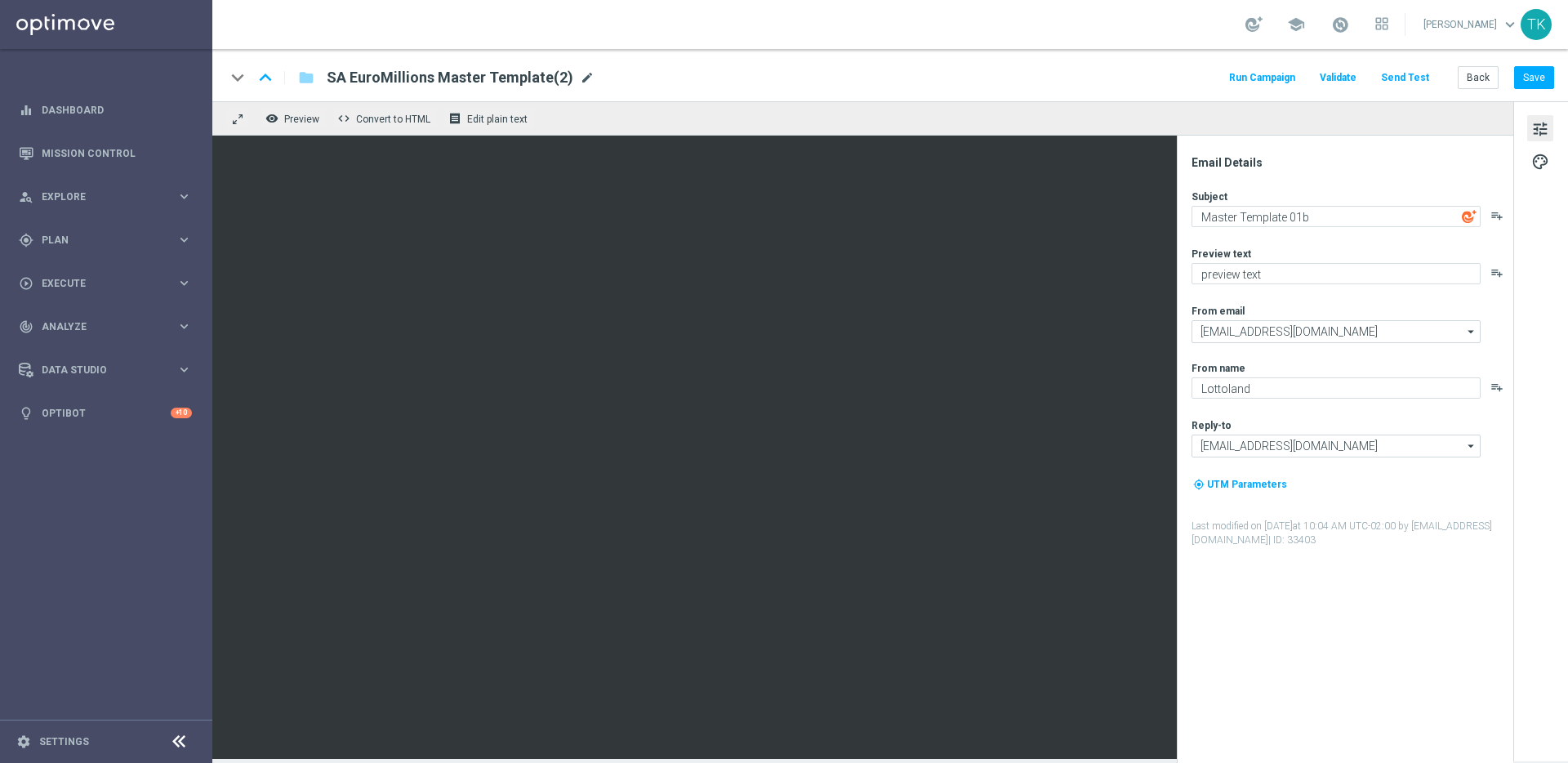
click at [580, 76] on span "mode_edit" at bounding box center [587, 77] width 15 height 15
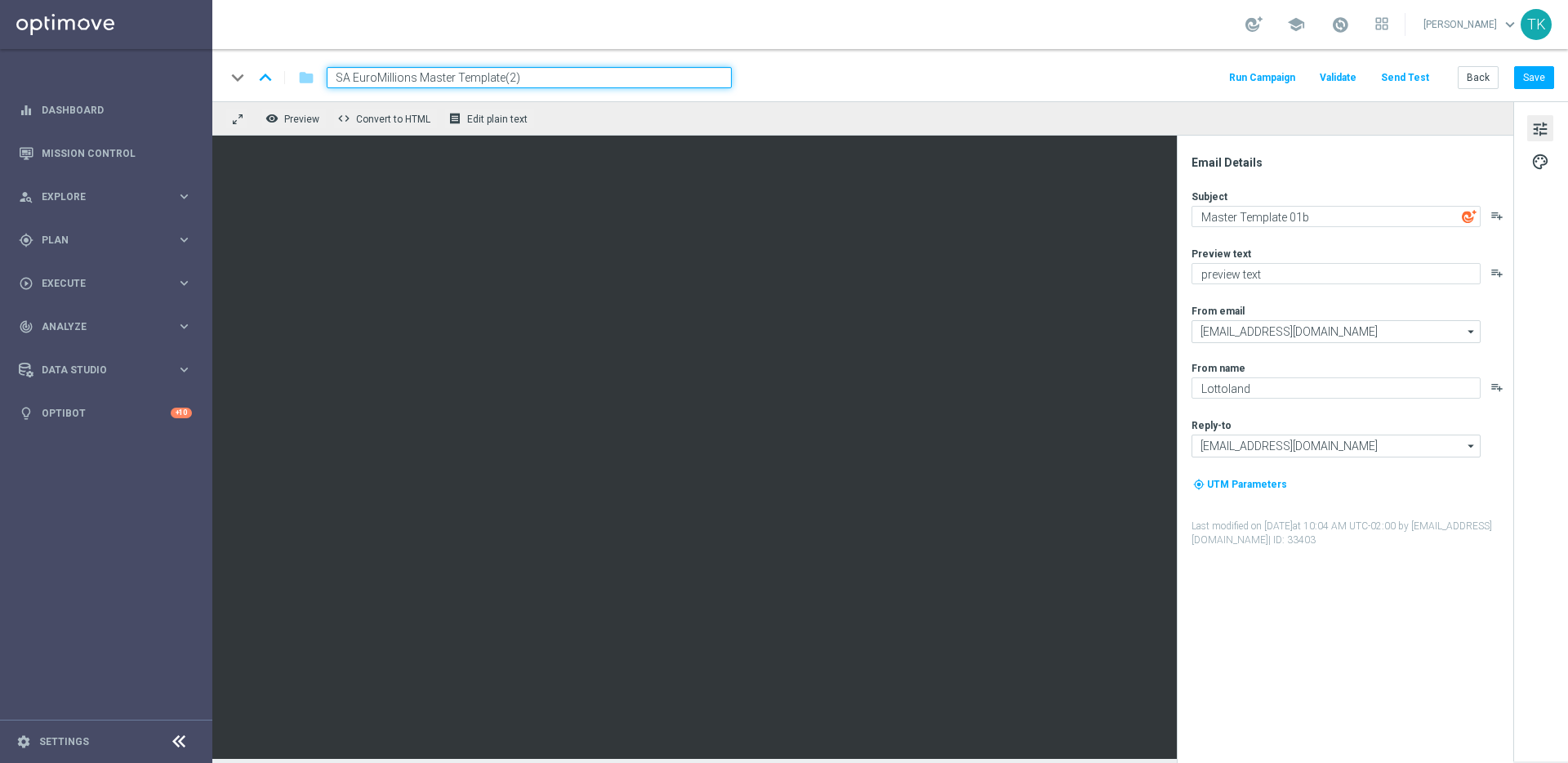
drag, startPoint x: 351, startPoint y: 76, endPoint x: 317, endPoint y: 79, distance: 34.1
click at [320, 79] on div "SA EuroMillions Master Template(2)" at bounding box center [522, 78] width 418 height 21
drag, startPoint x: 517, startPoint y: 80, endPoint x: 502, endPoint y: 79, distance: 15.0
click at [502, 79] on input "DE EuroMillions Master Template(2)" at bounding box center [529, 78] width 406 height 21
click at [386, 79] on input "DE EuroMillions Master Template(2)" at bounding box center [529, 78] width 406 height 21
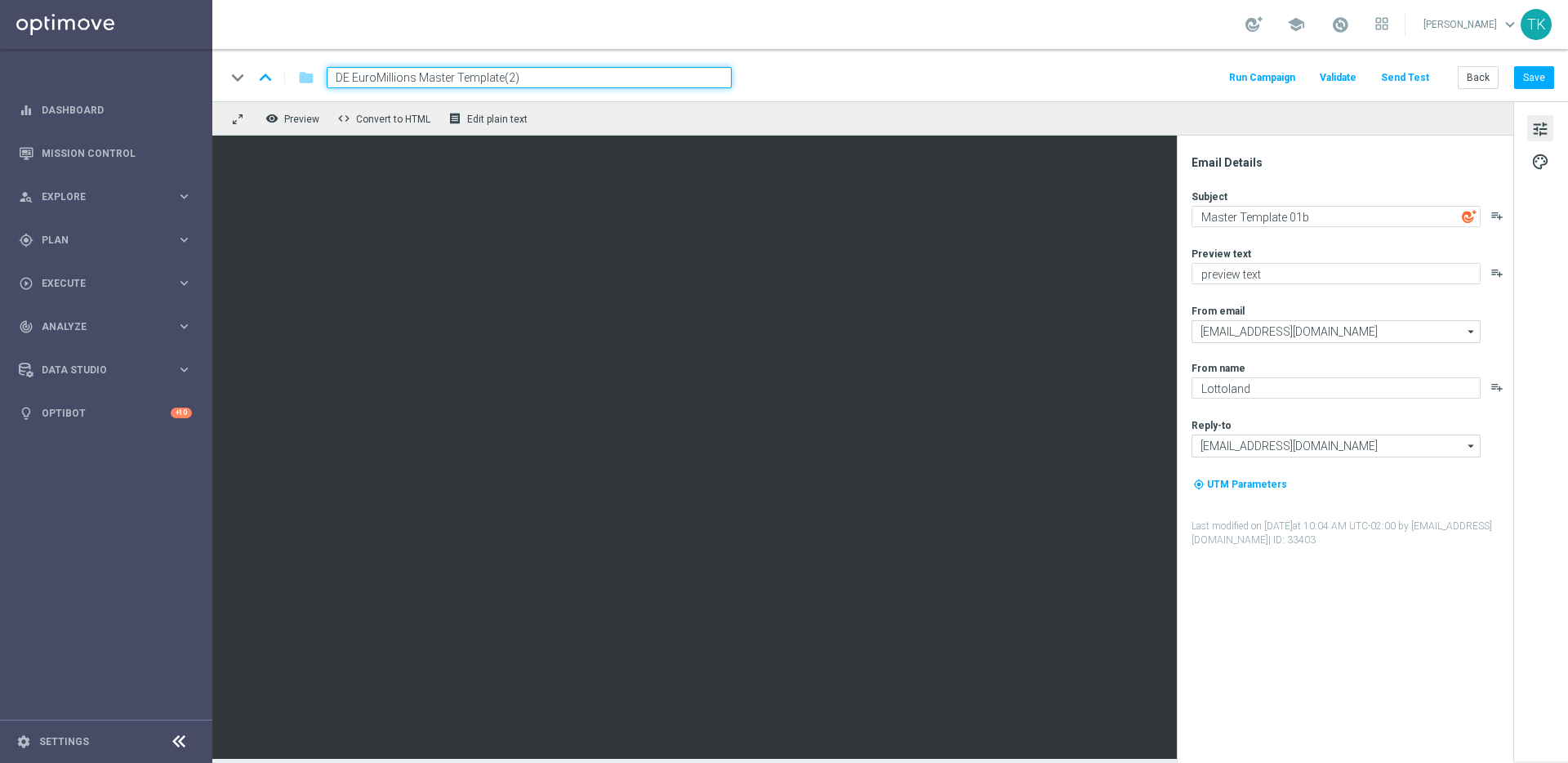
click at [386, 79] on input "DE EuroMillions Master Template(2)" at bounding box center [529, 78] width 406 height 21
click at [538, 72] on input "DE Lottery Master Template(2)" at bounding box center [529, 78] width 406 height 21
type input "DE Lottery Master Template"
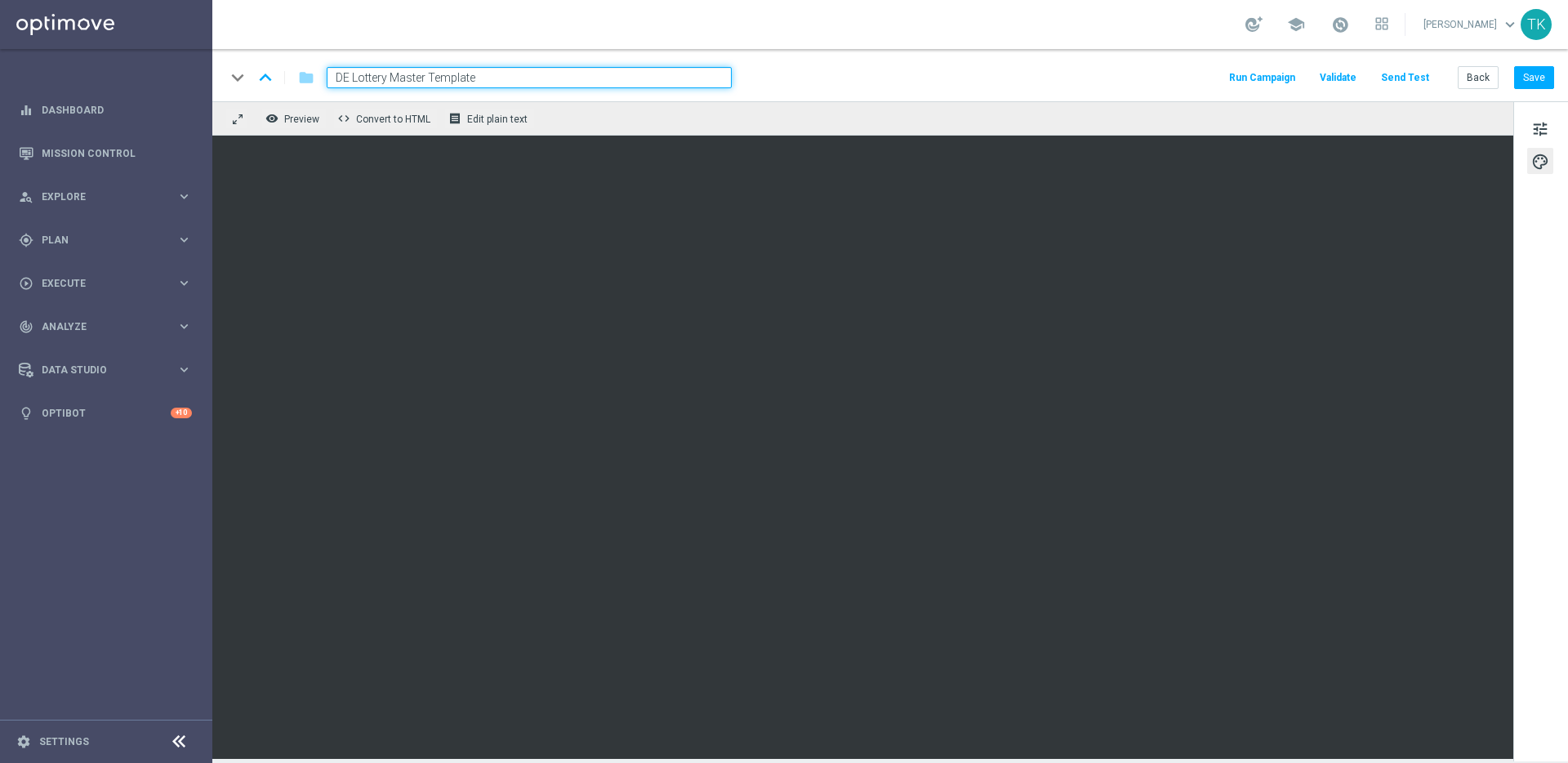
click at [500, 73] on input "DE Lottery Master Template" at bounding box center [529, 78] width 406 height 21
click at [516, 79] on div "DE Lottery Master Template" at bounding box center [522, 78] width 418 height 21
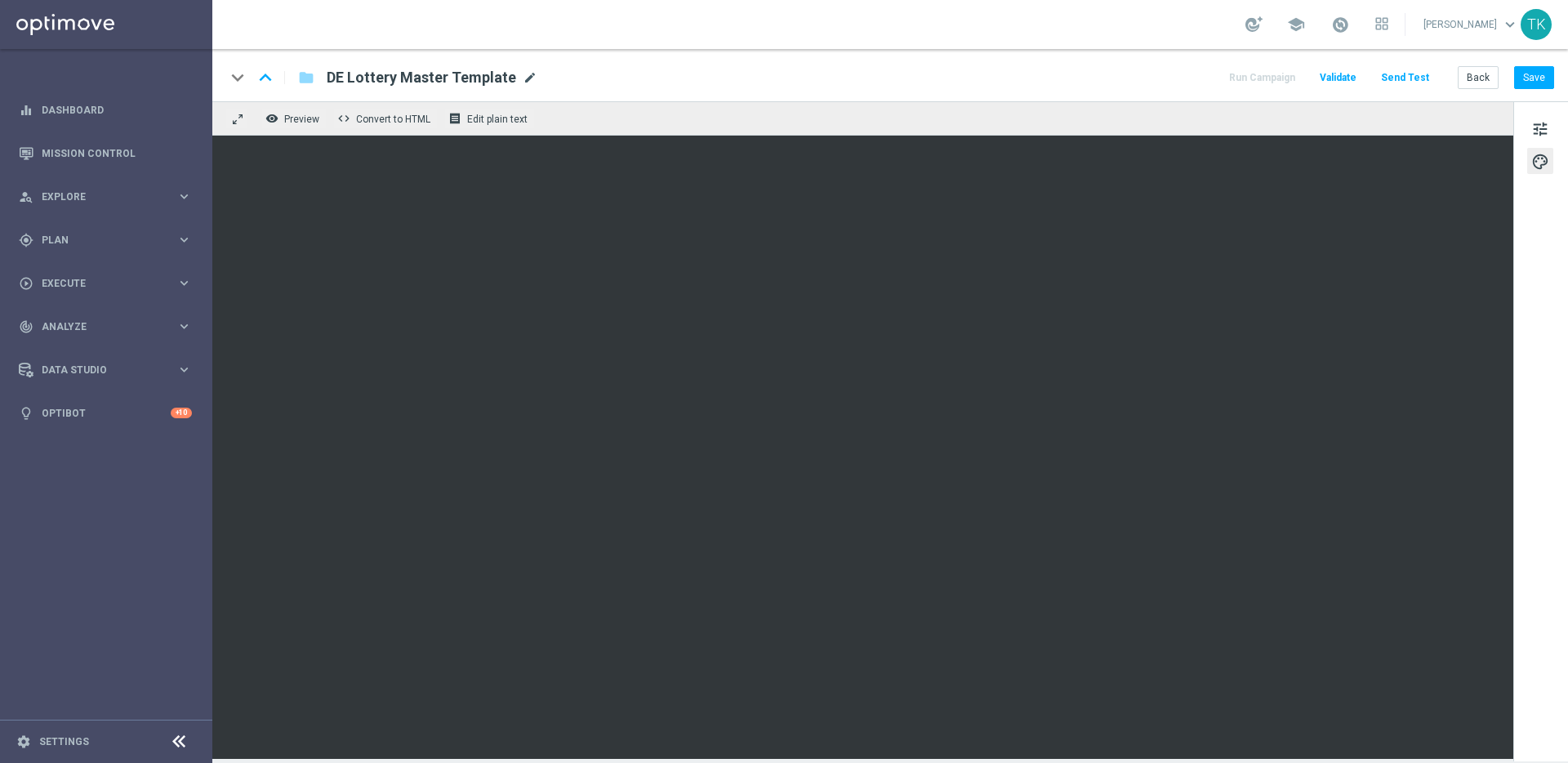
click at [522, 75] on span "mode_edit" at bounding box center [529, 77] width 15 height 15
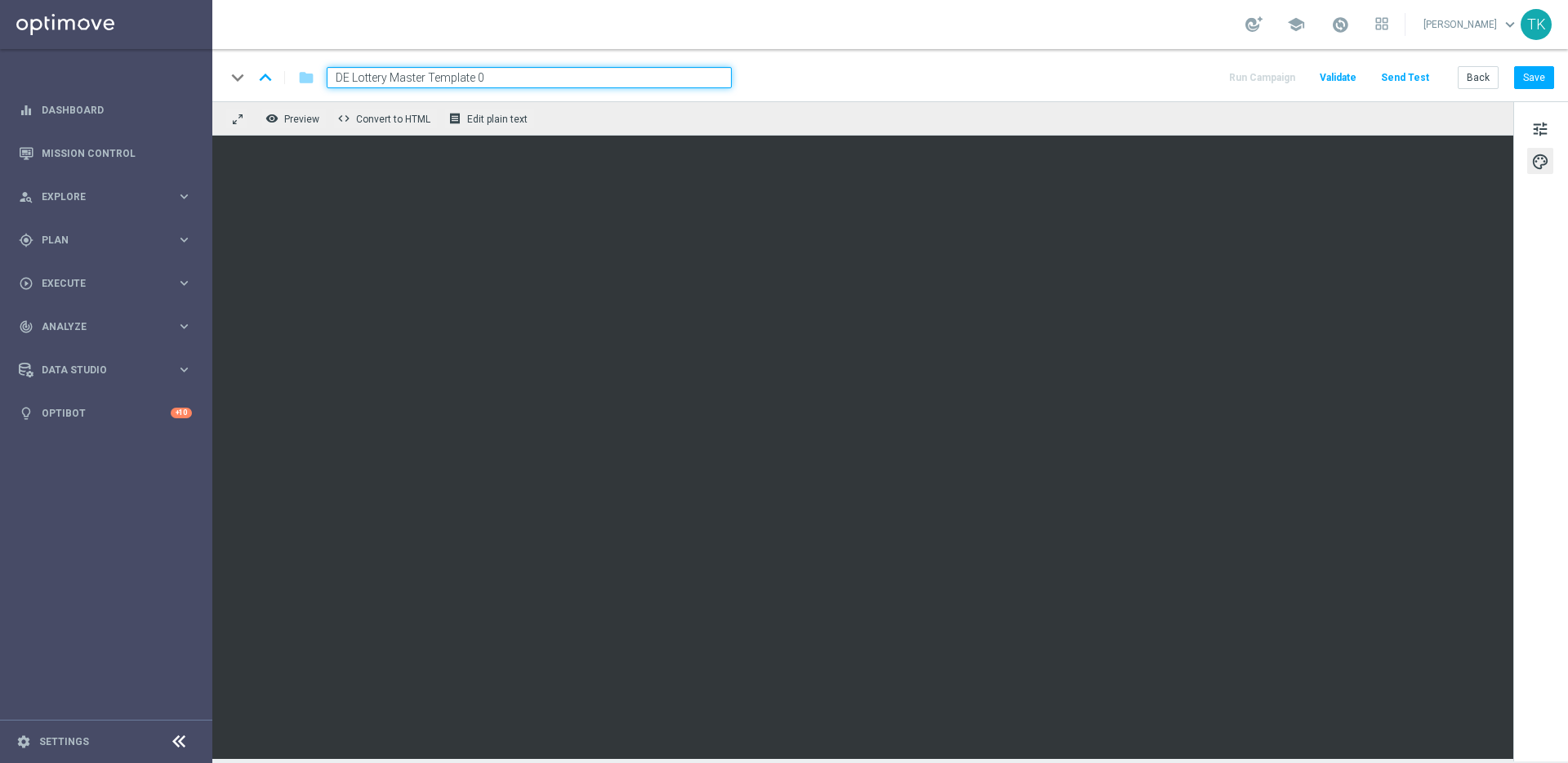
type input "DE Lottery Master Template 01"
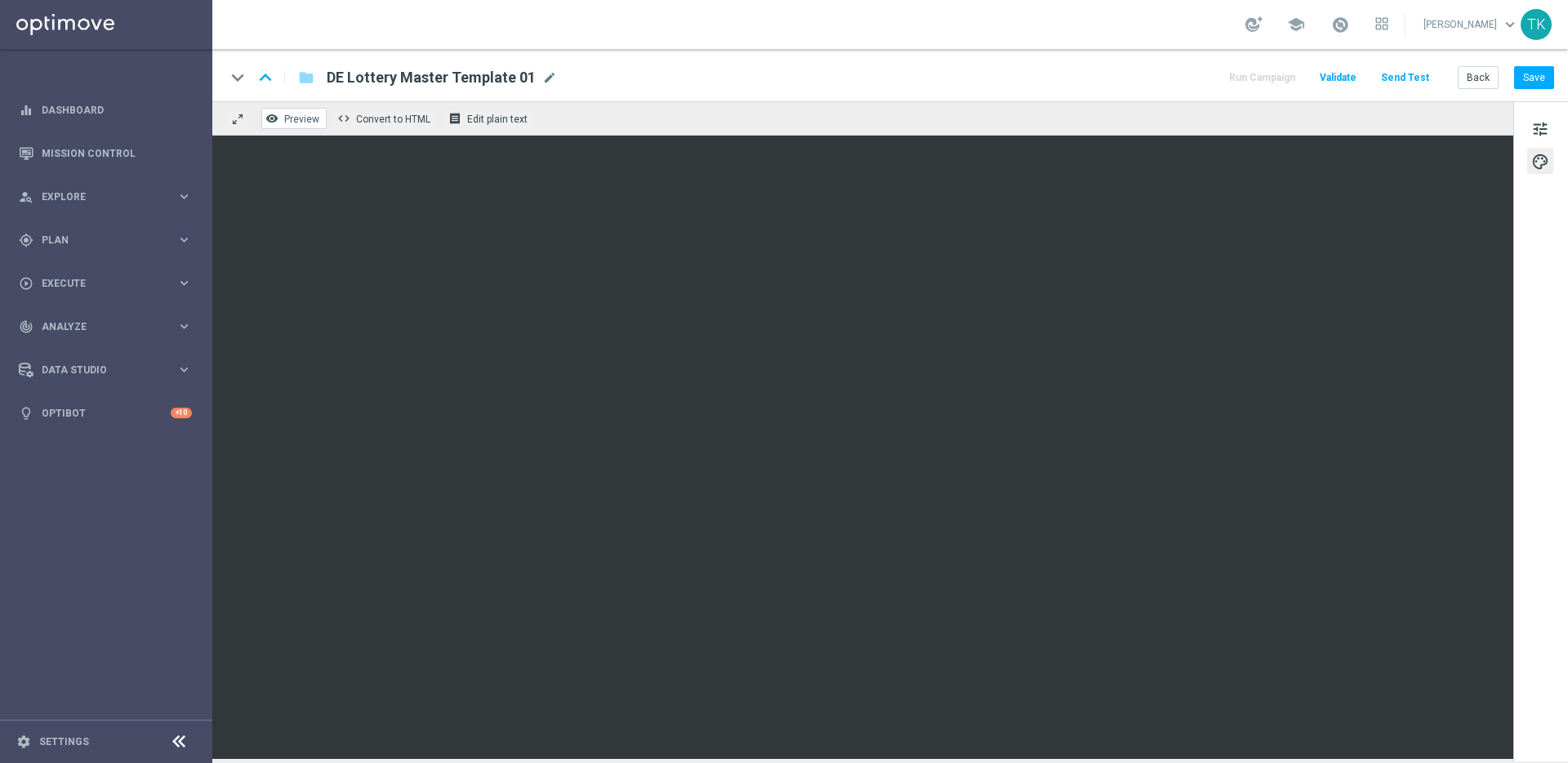
click at [297, 118] on span "Preview" at bounding box center [302, 119] width 35 height 12
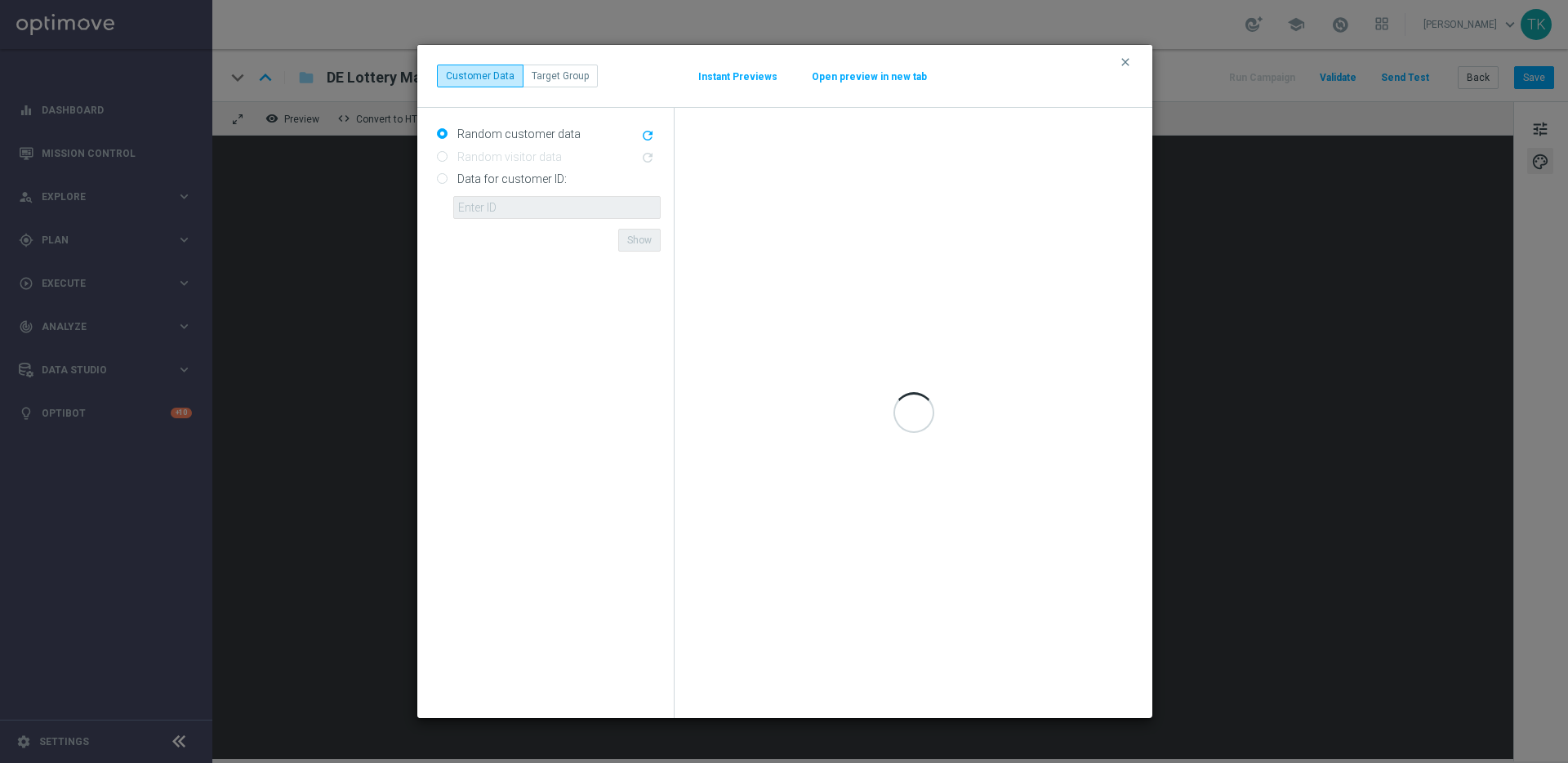
click at [853, 76] on button "Open preview in new tab" at bounding box center [869, 76] width 117 height 13
click at [1126, 59] on icon "clear" at bounding box center [1125, 62] width 13 height 13
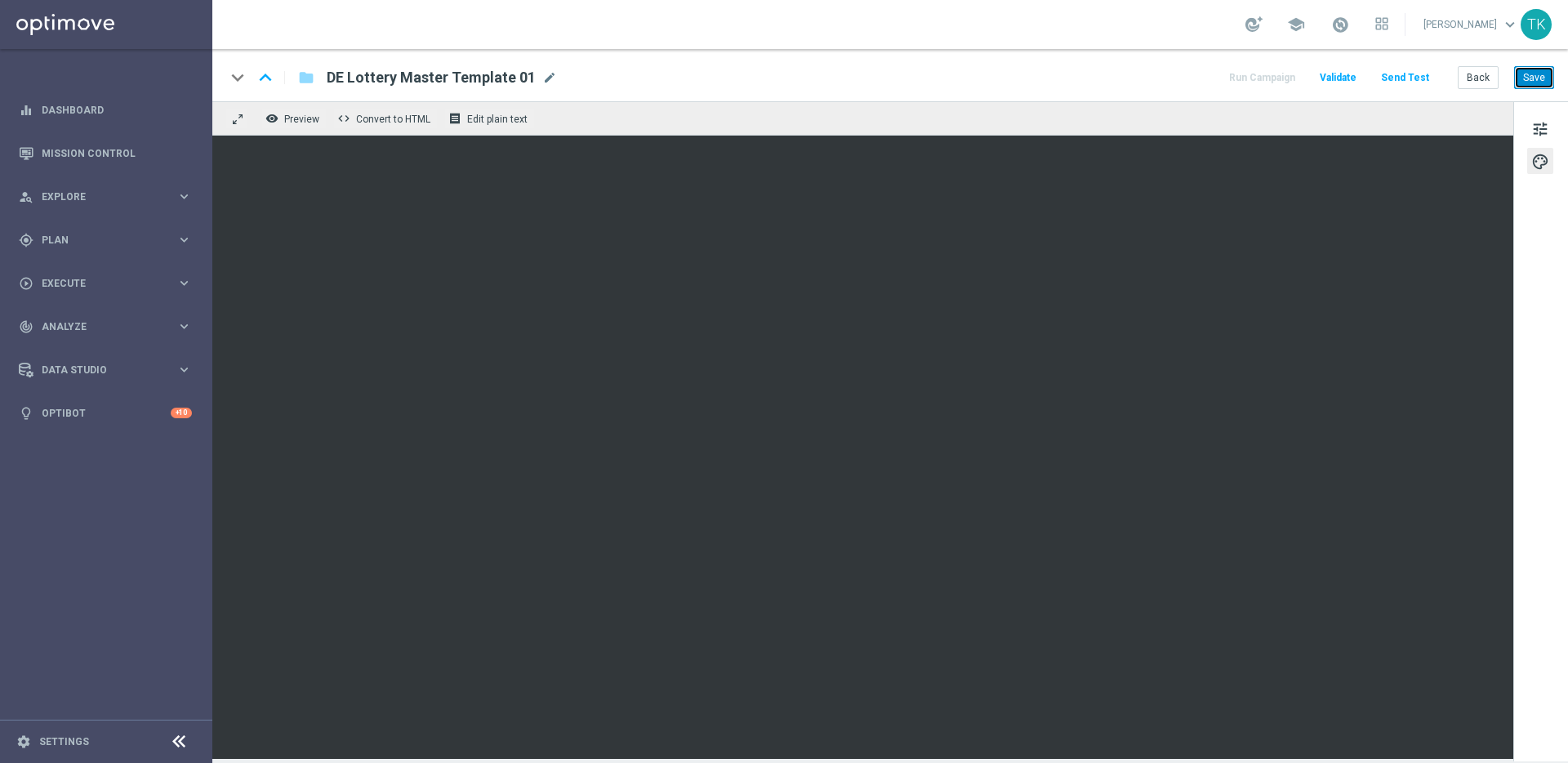
click at [1533, 78] on button "Save" at bounding box center [1533, 78] width 40 height 23
click at [304, 119] on span "Preview" at bounding box center [302, 119] width 35 height 12
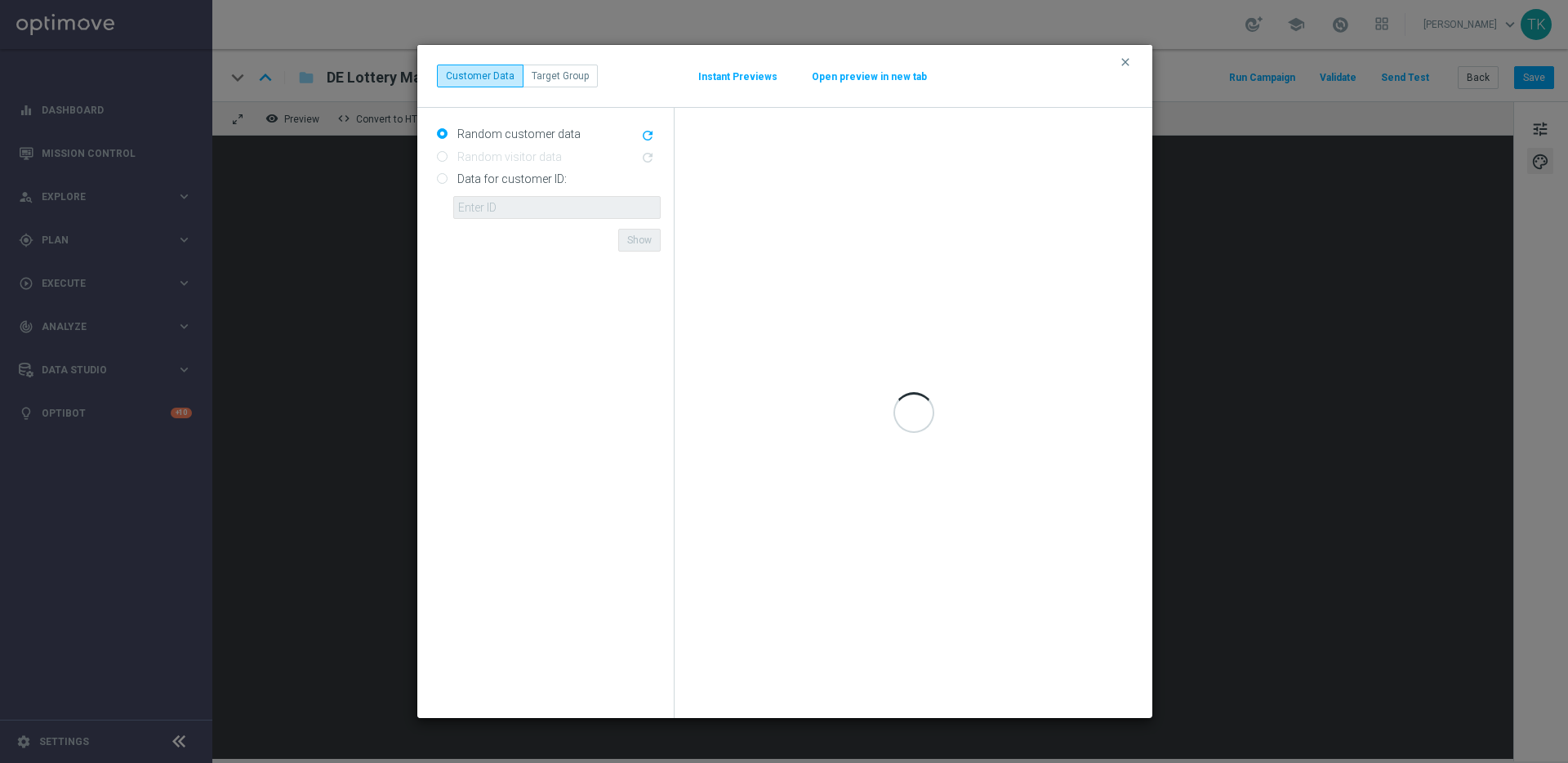
click at [748, 76] on button "Instant Previews" at bounding box center [738, 76] width 81 height 13
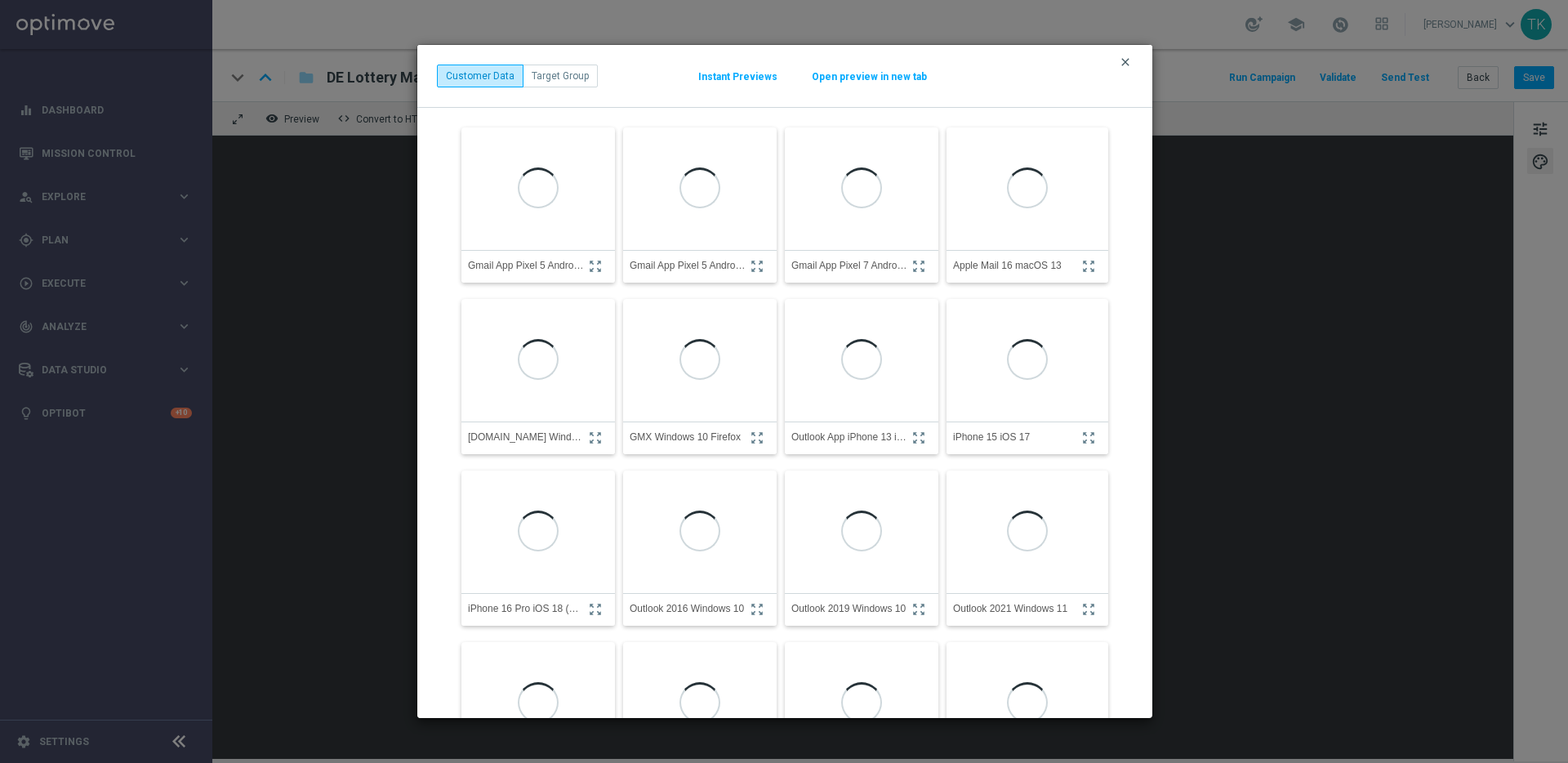
click at [1127, 63] on icon "clear" at bounding box center [1125, 62] width 13 height 13
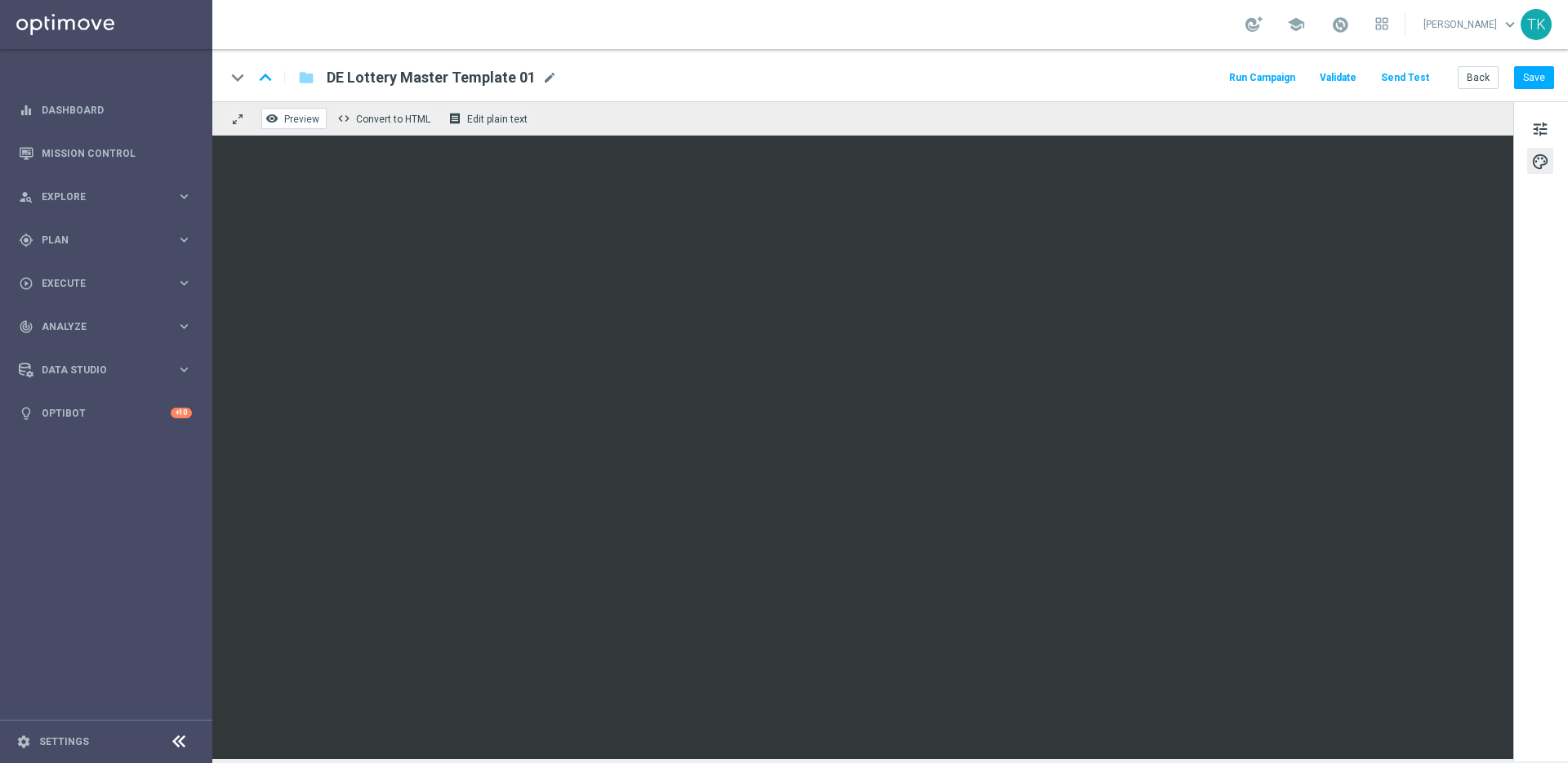
click at [294, 120] on span "Preview" at bounding box center [302, 119] width 35 height 12
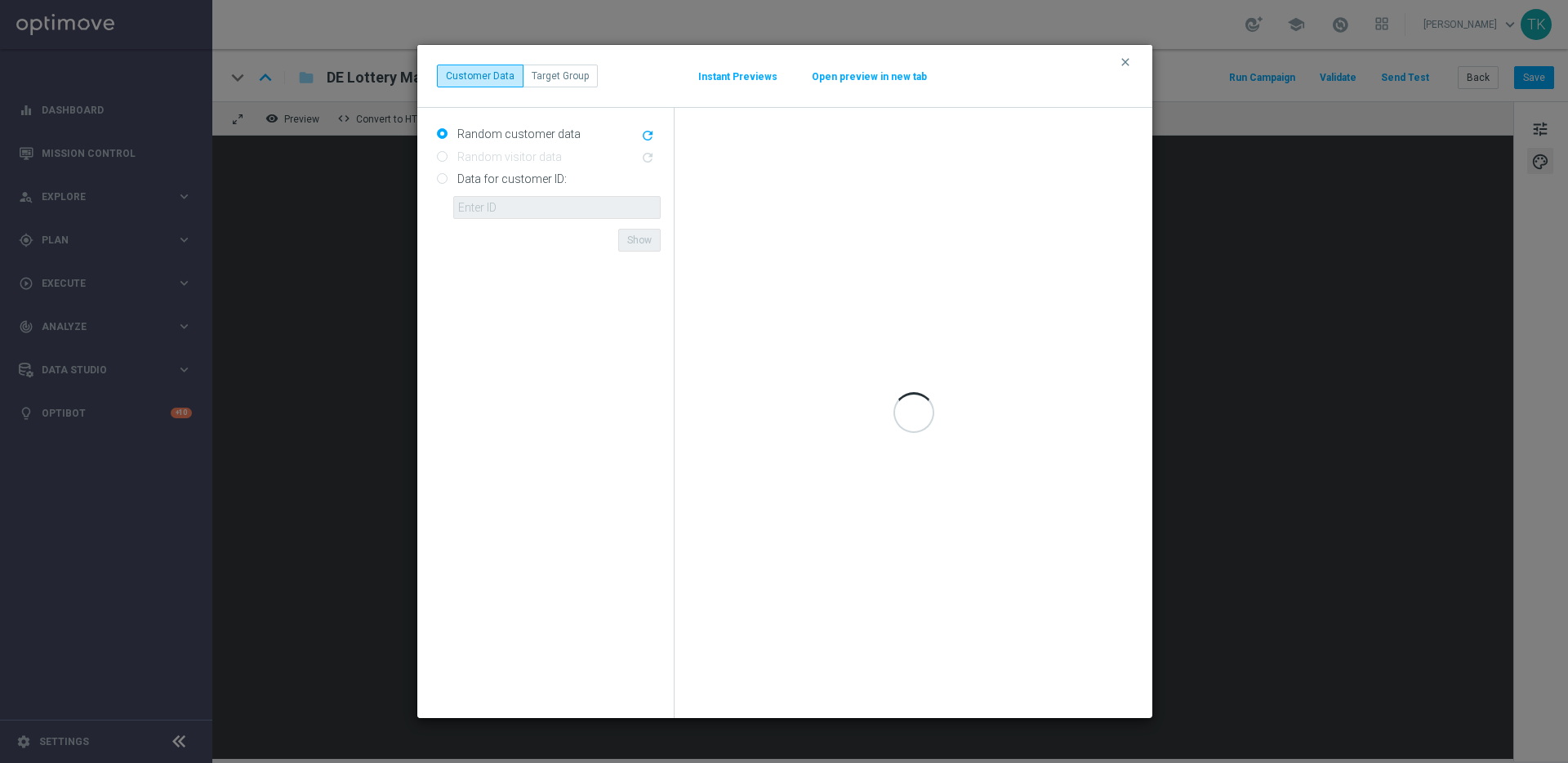
click at [876, 78] on button "Open preview in new tab" at bounding box center [869, 76] width 117 height 13
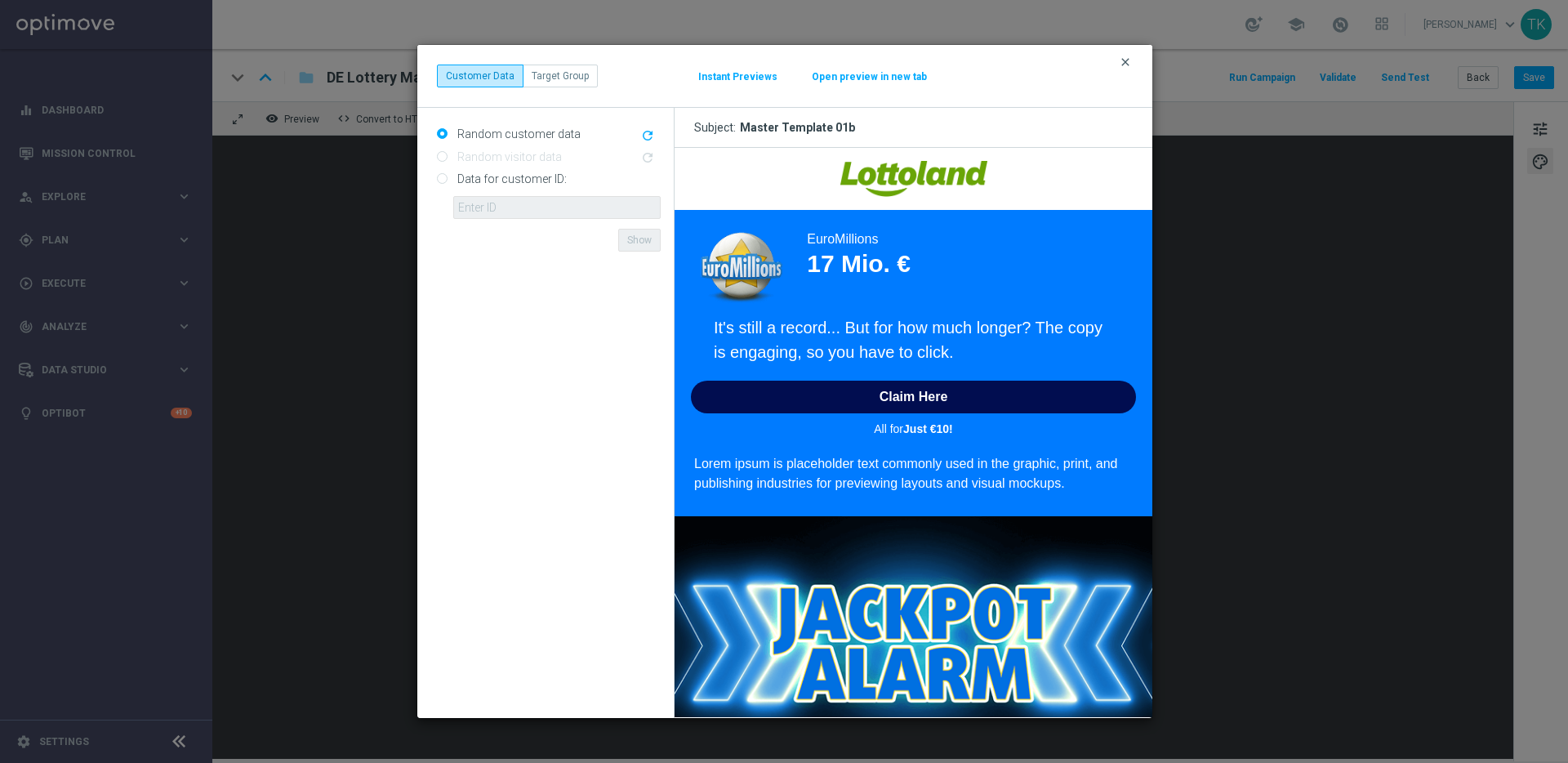
click at [1121, 61] on icon "clear" at bounding box center [1125, 62] width 13 height 13
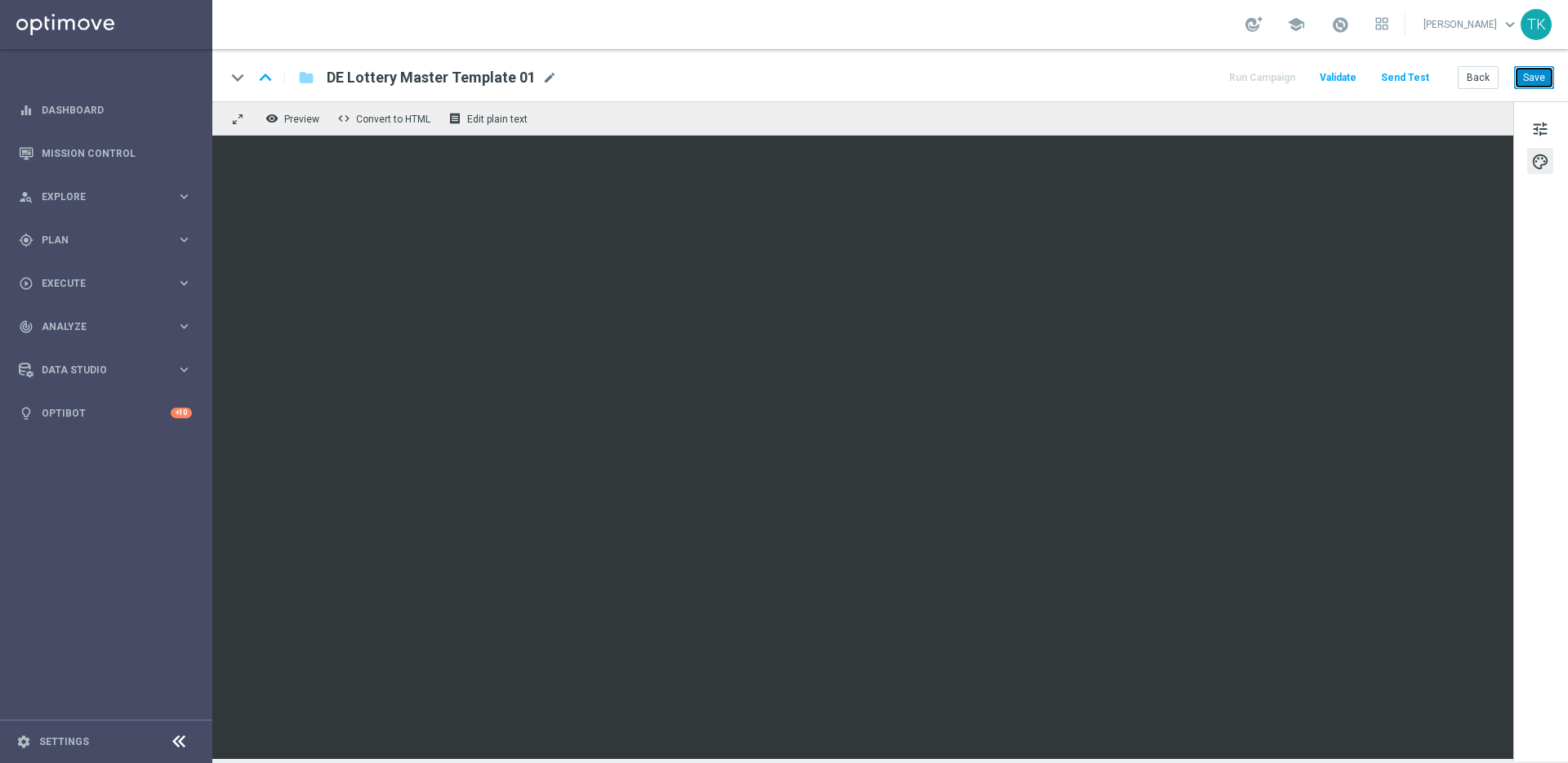
click at [1541, 75] on button "Save" at bounding box center [1533, 78] width 40 height 23
click at [297, 117] on span "Preview" at bounding box center [302, 119] width 35 height 12
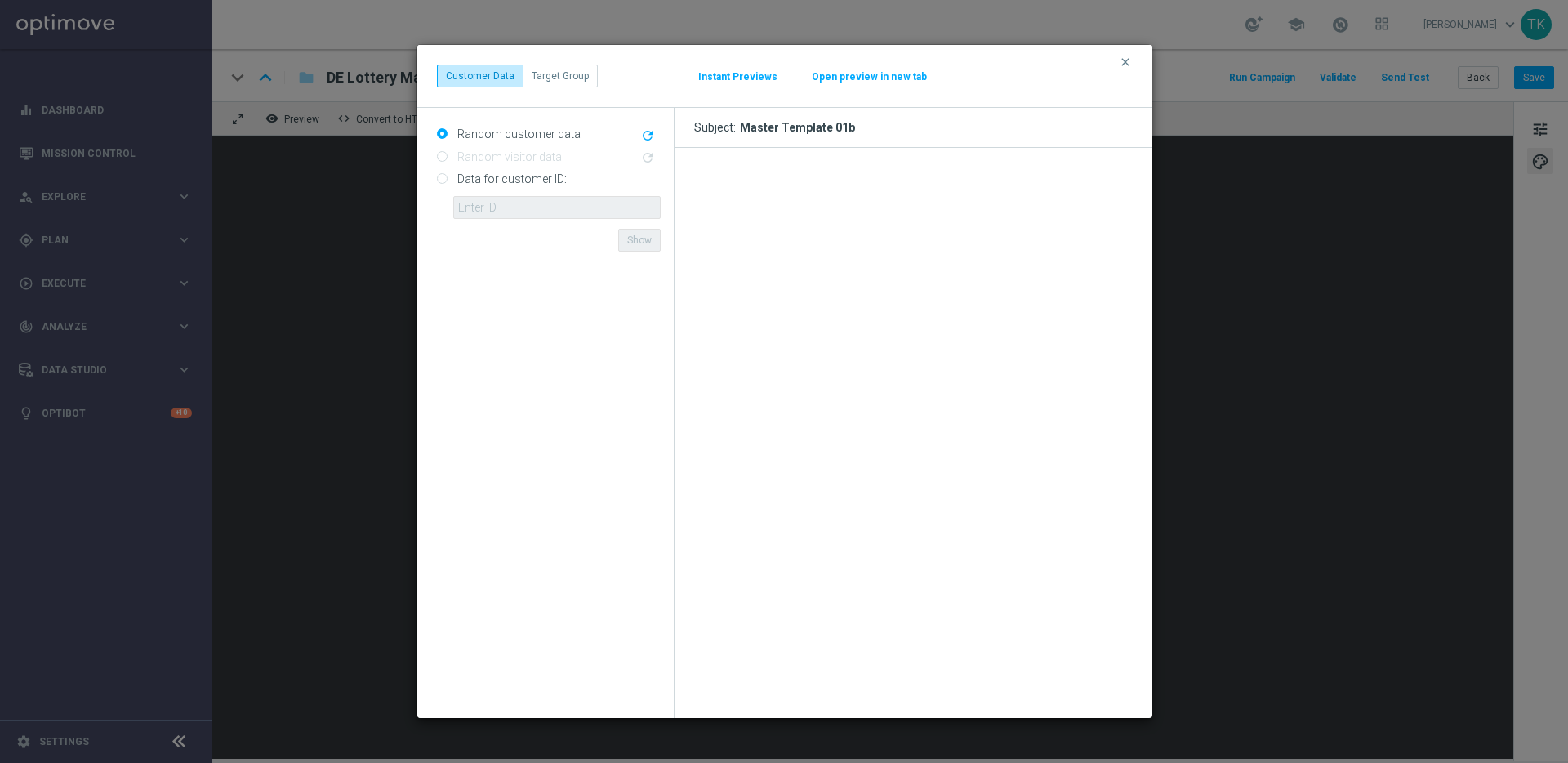
click at [840, 70] on button "Open preview in new tab" at bounding box center [869, 76] width 117 height 13
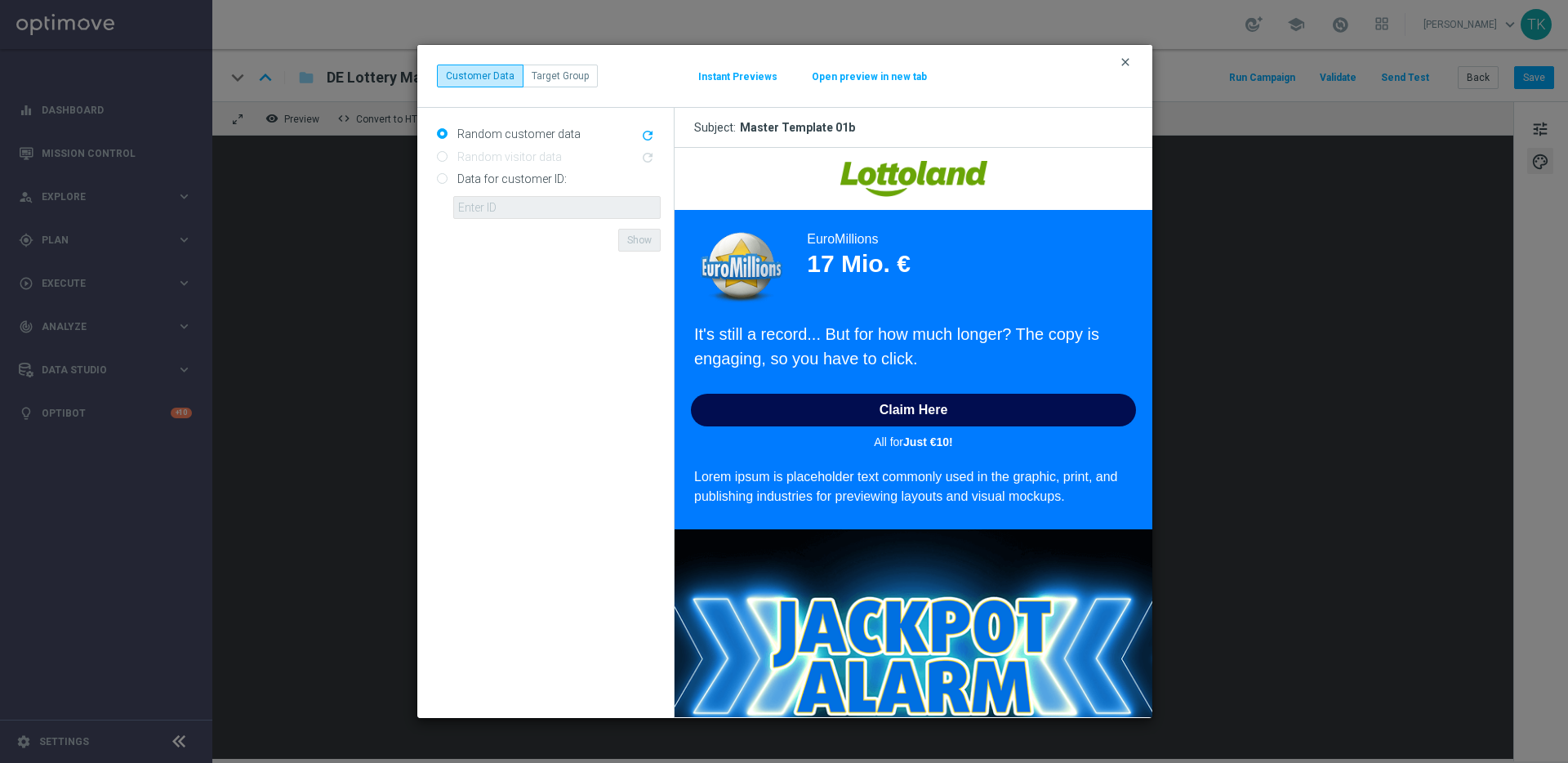
click at [1125, 64] on icon "clear" at bounding box center [1125, 62] width 13 height 13
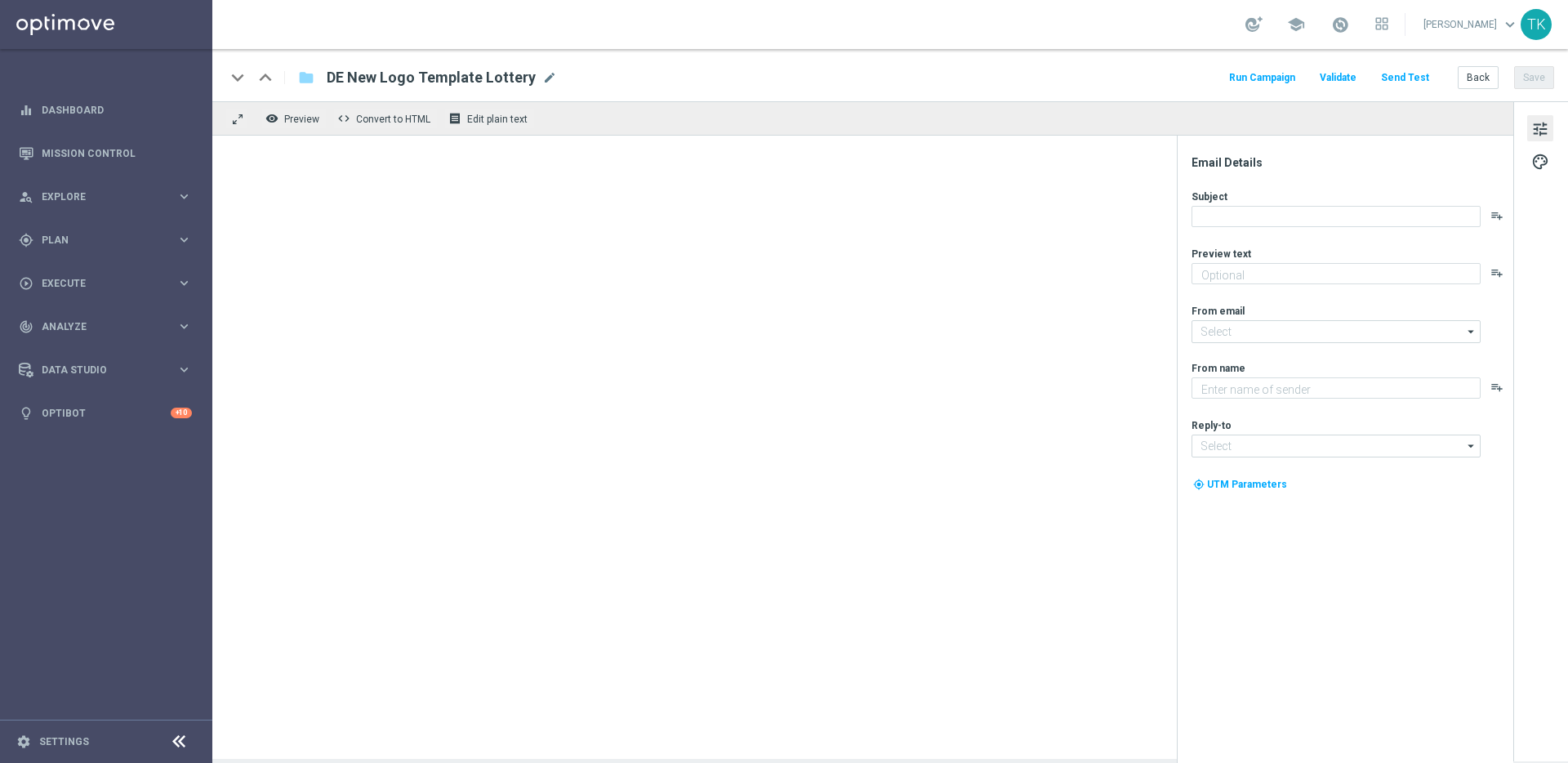
type textarea "GRATIS LOTTO zum EuroJackpot."
type input "[EMAIL_ADDRESS][DOMAIN_NAME]"
type textarea "Lottoland"
type input "[EMAIL_ADDRESS][DOMAIN_NAME]"
type textarea "Hol dir jetzt dein Rabatt auf den Jackpot."
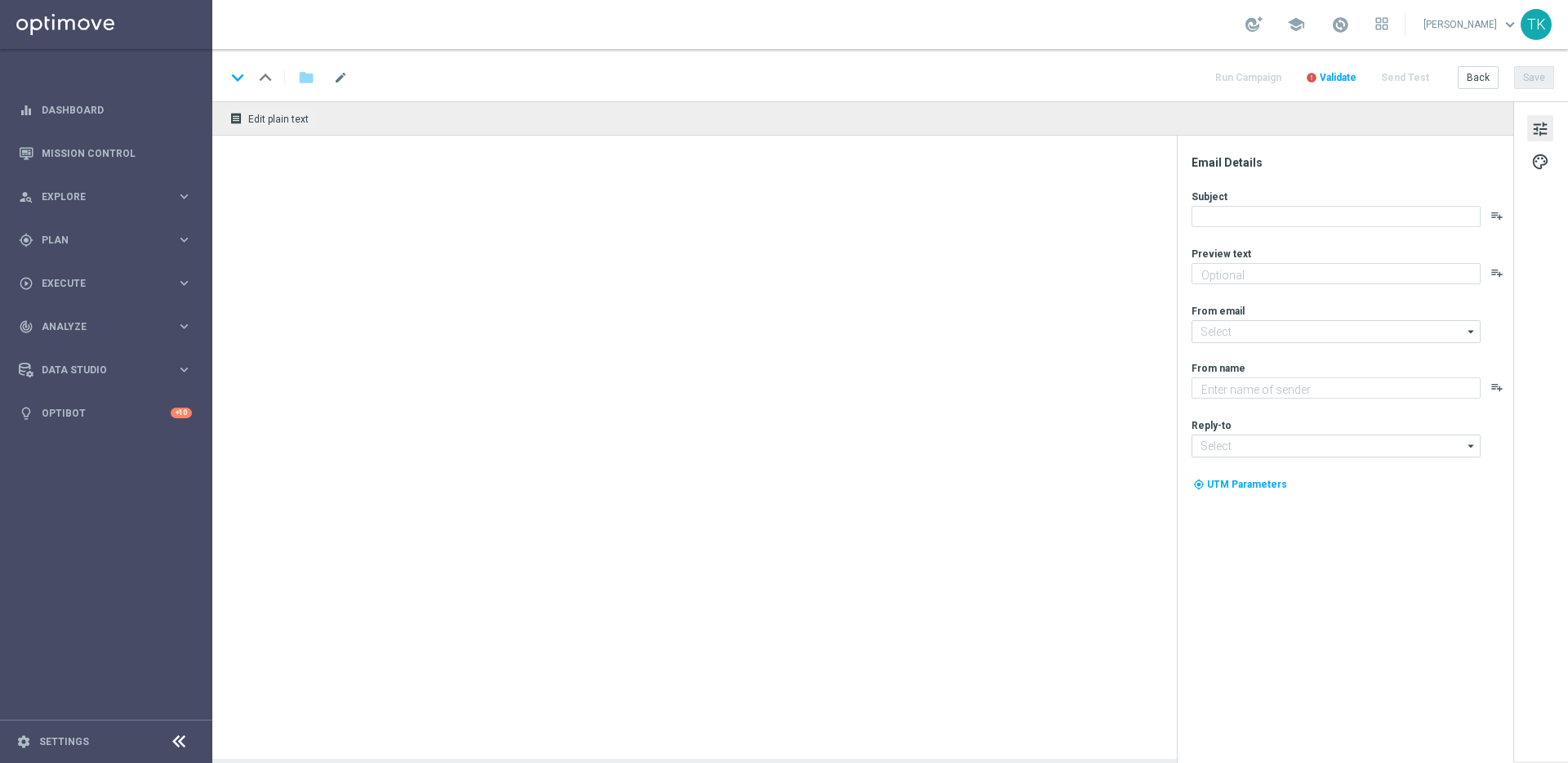
type textarea "Lottoland"
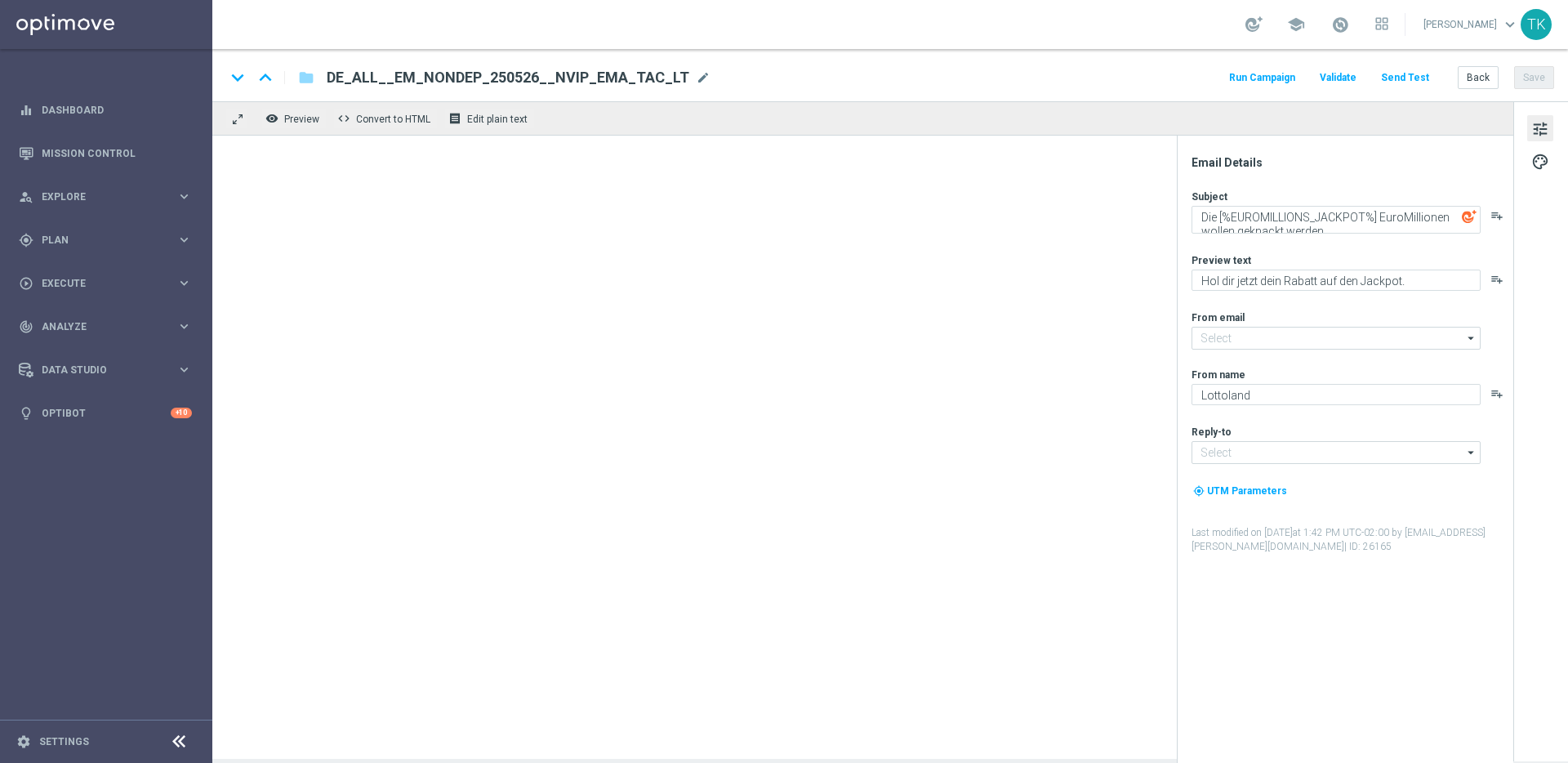
type input "[EMAIL_ADDRESS][DOMAIN_NAME]"
